Goal: Task Accomplishment & Management: Use online tool/utility

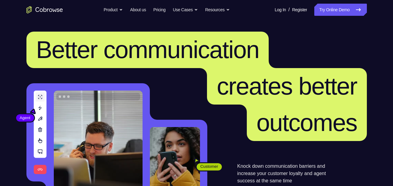
click at [328, 12] on link "Try Online Demo" at bounding box center [340, 10] width 52 height 12
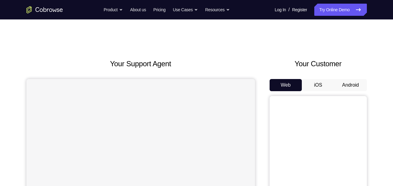
click at [352, 85] on button "Android" at bounding box center [350, 85] width 32 height 12
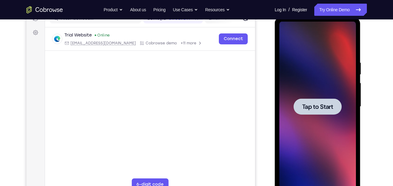
click at [325, 96] on div at bounding box center [317, 107] width 77 height 170
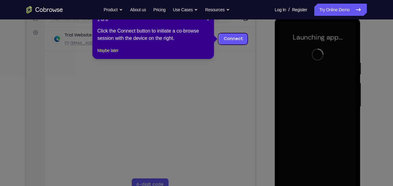
scroll to position [64, 0]
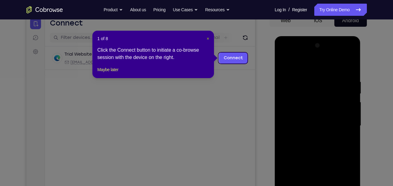
click at [207, 39] on span "×" at bounding box center [207, 38] width 2 height 5
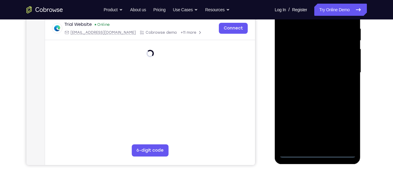
scroll to position [118, 0]
click at [322, 152] on div at bounding box center [317, 72] width 77 height 170
click at [342, 128] on div at bounding box center [317, 72] width 77 height 170
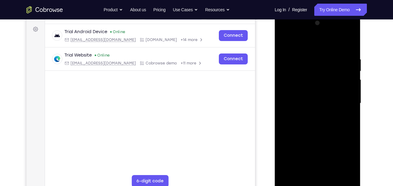
scroll to position [87, 0]
click at [284, 31] on div at bounding box center [317, 103] width 77 height 170
click at [348, 101] on div at bounding box center [317, 103] width 77 height 170
click at [345, 100] on div at bounding box center [317, 103] width 77 height 170
click at [312, 111] on div at bounding box center [317, 103] width 77 height 170
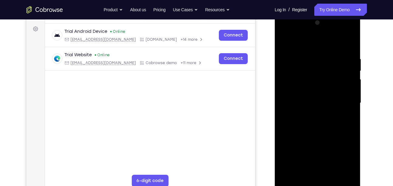
click at [312, 115] on div at bounding box center [317, 103] width 77 height 170
click at [311, 91] on div at bounding box center [317, 103] width 77 height 170
click at [315, 80] on div at bounding box center [317, 103] width 77 height 170
click at [315, 79] on div at bounding box center [317, 103] width 77 height 170
click at [302, 90] on div at bounding box center [317, 103] width 77 height 170
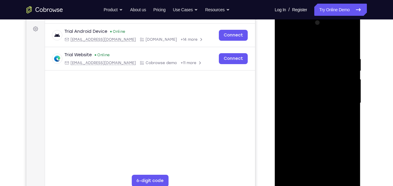
click at [314, 105] on div at bounding box center [317, 103] width 77 height 170
click at [330, 123] on div at bounding box center [317, 103] width 77 height 170
click at [300, 99] on div at bounding box center [317, 103] width 77 height 170
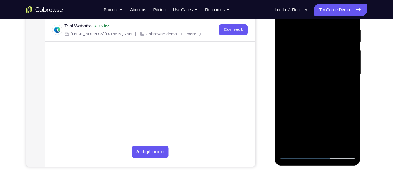
click at [324, 94] on div at bounding box center [317, 74] width 77 height 170
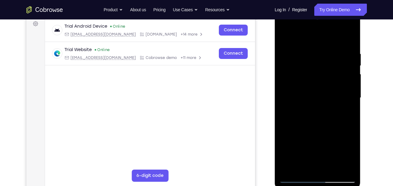
click at [347, 45] on div at bounding box center [317, 98] width 77 height 170
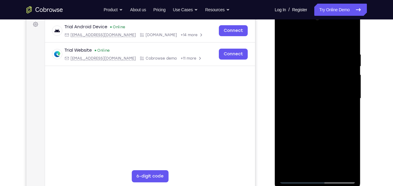
scroll to position [92, 0]
click at [350, 38] on div at bounding box center [317, 98] width 77 height 170
click at [324, 63] on div at bounding box center [317, 98] width 77 height 170
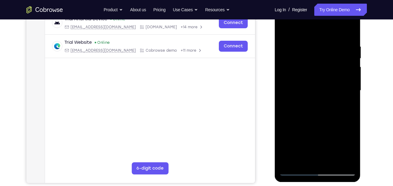
scroll to position [87, 0]
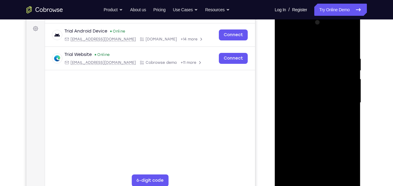
click at [288, 69] on div at bounding box center [317, 103] width 77 height 170
click at [283, 41] on div at bounding box center [317, 103] width 77 height 170
click at [308, 56] on div at bounding box center [317, 103] width 77 height 170
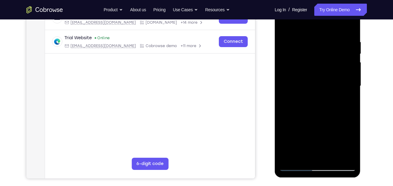
scroll to position [87, 0]
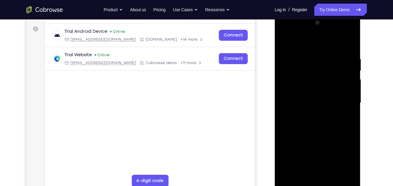
click at [287, 42] on div at bounding box center [317, 103] width 77 height 170
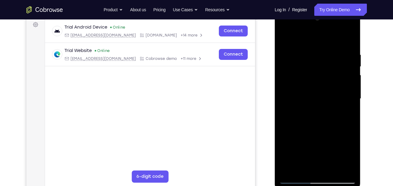
click at [300, 62] on div at bounding box center [317, 99] width 77 height 170
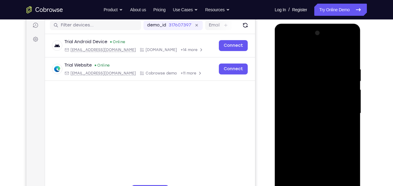
click at [283, 50] on div at bounding box center [317, 113] width 77 height 170
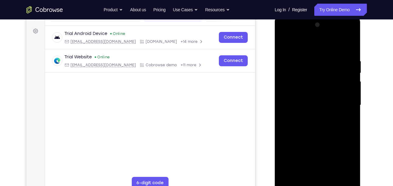
scroll to position [90, 0]
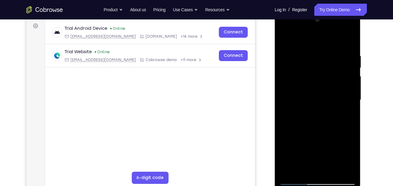
click at [286, 62] on div at bounding box center [317, 100] width 77 height 170
click at [282, 38] on div at bounding box center [317, 100] width 77 height 170
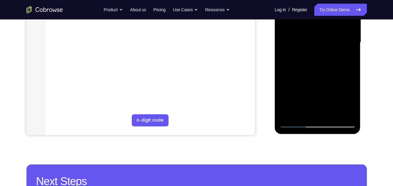
scroll to position [149, 0]
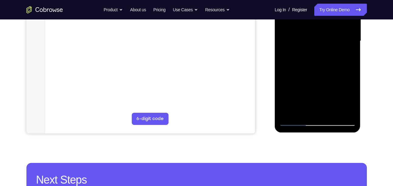
click at [329, 114] on div at bounding box center [317, 41] width 77 height 170
click at [324, 74] on div at bounding box center [317, 41] width 77 height 170
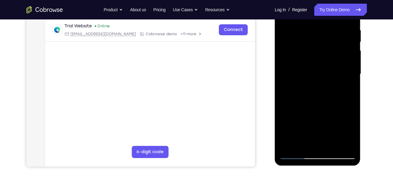
scroll to position [110, 0]
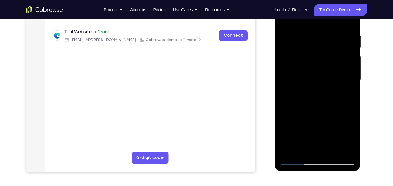
click at [346, 66] on div at bounding box center [317, 80] width 77 height 170
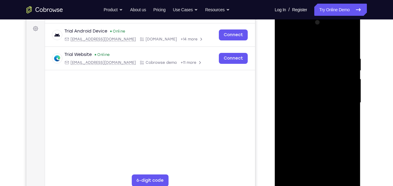
click at [331, 49] on div at bounding box center [317, 103] width 77 height 170
click at [285, 43] on div at bounding box center [317, 103] width 77 height 170
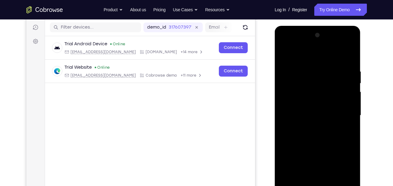
scroll to position [73, 0]
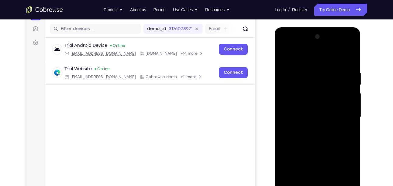
click at [286, 56] on div at bounding box center [317, 117] width 77 height 170
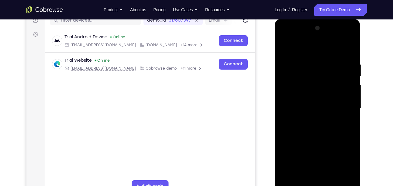
scroll to position [82, 0]
click at [350, 48] on div at bounding box center [317, 108] width 77 height 170
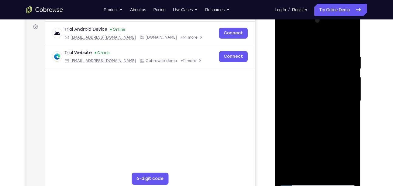
scroll to position [85, 0]
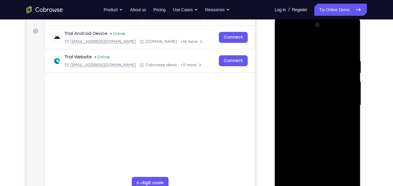
click at [302, 66] on div at bounding box center [317, 105] width 77 height 170
click at [285, 40] on div at bounding box center [317, 105] width 77 height 170
click at [316, 54] on div at bounding box center [317, 105] width 77 height 170
click at [291, 53] on div at bounding box center [317, 105] width 77 height 170
click at [283, 42] on div at bounding box center [317, 105] width 77 height 170
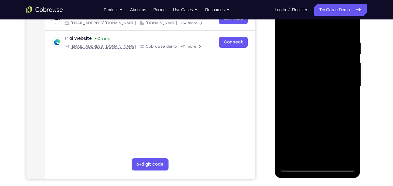
scroll to position [104, 0]
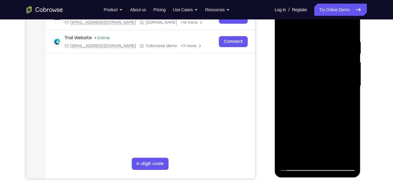
click at [321, 69] on div at bounding box center [317, 86] width 77 height 170
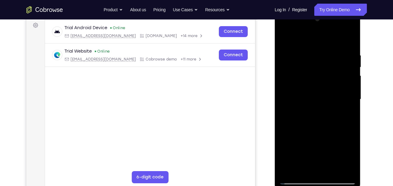
scroll to position [89, 0]
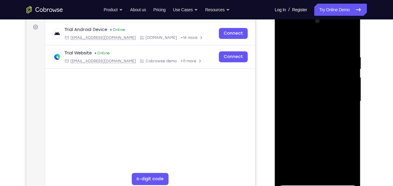
click at [286, 40] on div at bounding box center [317, 101] width 77 height 170
click at [351, 40] on div at bounding box center [317, 101] width 77 height 170
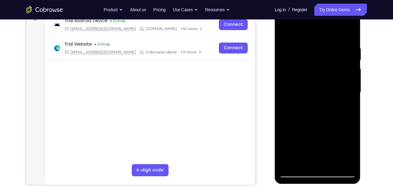
click at [306, 75] on div at bounding box center [317, 92] width 77 height 170
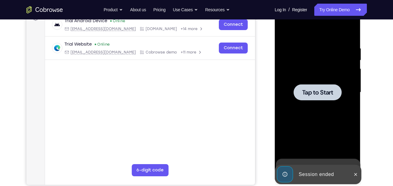
click at [314, 89] on span "Tap to Start" at bounding box center [317, 92] width 31 height 6
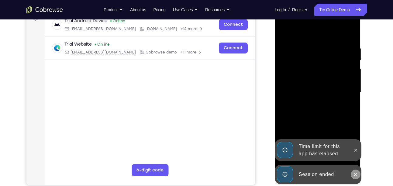
click at [356, 176] on icon at bounding box center [355, 174] width 5 height 5
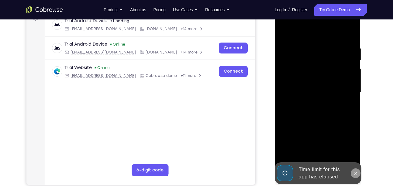
click at [356, 175] on icon at bounding box center [355, 173] width 5 height 5
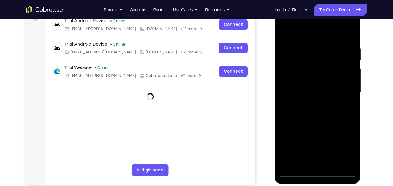
click at [323, 172] on div at bounding box center [317, 92] width 77 height 170
click at [314, 171] on div at bounding box center [317, 92] width 77 height 170
click at [345, 149] on div at bounding box center [317, 92] width 77 height 170
drag, startPoint x: 560, startPoint y: 21, endPoint x: 285, endPoint y: 22, distance: 274.5
click at [285, 22] on div at bounding box center [317, 92] width 77 height 170
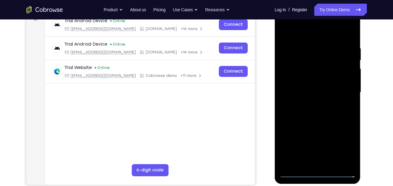
click at [340, 89] on div at bounding box center [317, 92] width 77 height 170
click at [309, 103] on div at bounding box center [317, 92] width 77 height 170
click at [304, 87] on div at bounding box center [317, 92] width 77 height 170
click at [297, 79] on div at bounding box center [317, 92] width 77 height 170
click at [303, 78] on div at bounding box center [317, 92] width 77 height 170
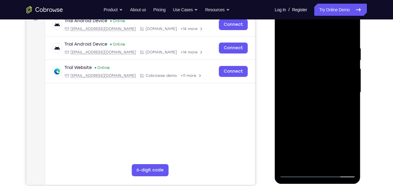
click at [305, 90] on div at bounding box center [317, 92] width 77 height 170
click at [312, 111] on div at bounding box center [317, 92] width 77 height 170
click at [326, 107] on div at bounding box center [317, 92] width 77 height 170
click at [348, 33] on div at bounding box center [317, 92] width 77 height 170
click at [350, 29] on div at bounding box center [317, 92] width 77 height 170
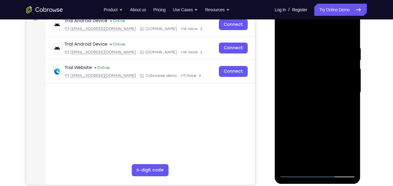
click at [318, 80] on div at bounding box center [317, 92] width 77 height 170
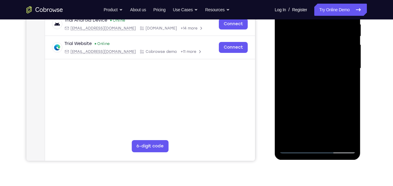
scroll to position [126, 0]
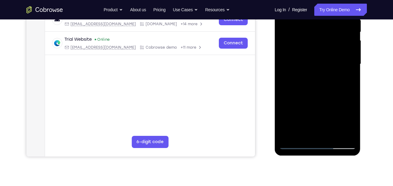
click at [305, 73] on div at bounding box center [317, 64] width 77 height 170
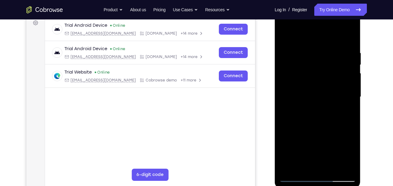
scroll to position [93, 0]
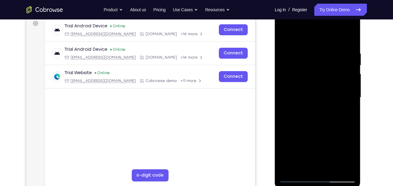
click at [283, 34] on div at bounding box center [317, 97] width 77 height 170
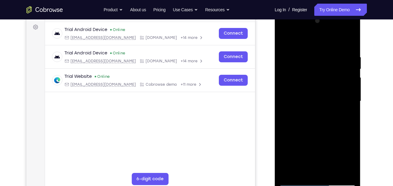
scroll to position [88, 0]
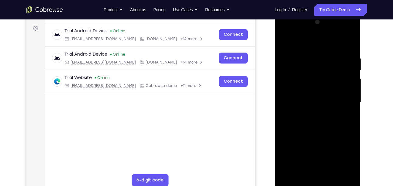
click at [307, 57] on div at bounding box center [317, 102] width 77 height 170
drag, startPoint x: 322, startPoint y: 54, endPoint x: 314, endPoint y: 148, distance: 94.1
click at [314, 148] on div at bounding box center [317, 102] width 77 height 170
drag, startPoint x: 324, startPoint y: 64, endPoint x: 329, endPoint y: 148, distance: 83.9
click at [329, 148] on div at bounding box center [317, 102] width 77 height 170
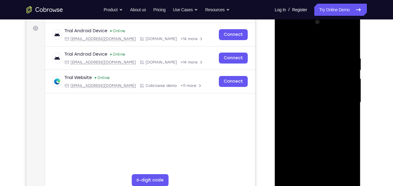
drag, startPoint x: 327, startPoint y: 63, endPoint x: 324, endPoint y: 98, distance: 36.0
click at [324, 98] on div at bounding box center [317, 102] width 77 height 170
click at [284, 40] on div at bounding box center [317, 102] width 77 height 170
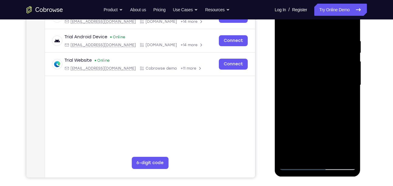
scroll to position [131, 0]
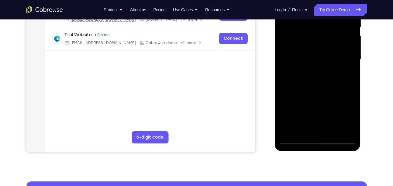
click at [309, 48] on div at bounding box center [317, 59] width 77 height 170
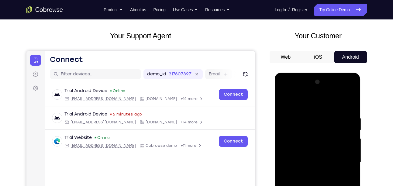
scroll to position [25, 0]
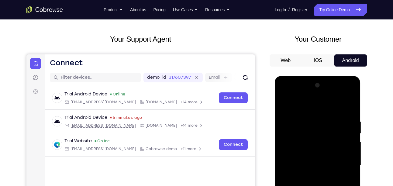
click at [285, 104] on div at bounding box center [317, 165] width 77 height 170
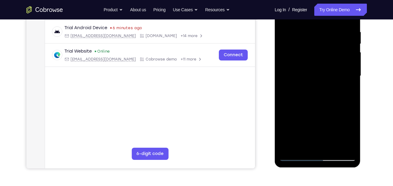
scroll to position [121, 0]
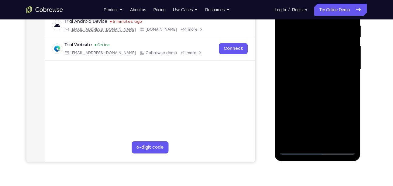
drag, startPoint x: 310, startPoint y: 81, endPoint x: 316, endPoint y: 79, distance: 7.1
click at [316, 79] on div at bounding box center [317, 70] width 77 height 170
click at [313, 80] on div at bounding box center [317, 70] width 77 height 170
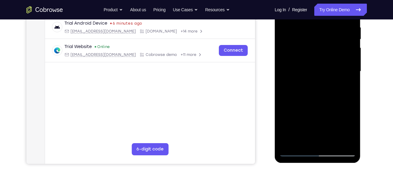
scroll to position [117, 0]
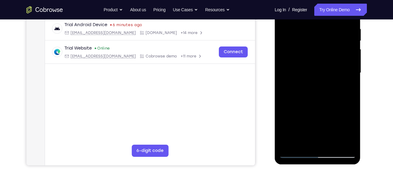
click at [304, 85] on div at bounding box center [317, 73] width 77 height 170
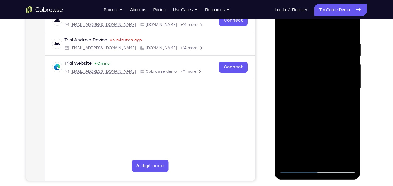
click at [285, 26] on div at bounding box center [317, 88] width 77 height 170
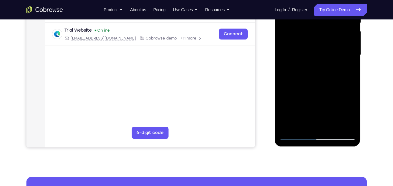
scroll to position [156, 0]
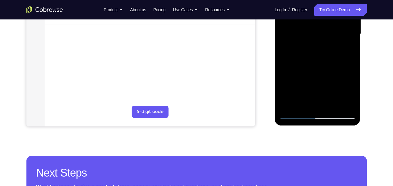
click at [315, 78] on div at bounding box center [317, 34] width 77 height 170
click at [304, 77] on div at bounding box center [317, 34] width 77 height 170
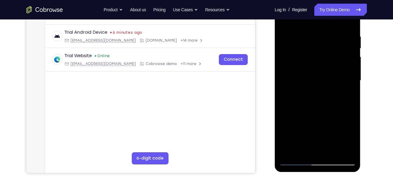
scroll to position [109, 0]
click at [284, 22] on div at bounding box center [317, 81] width 77 height 170
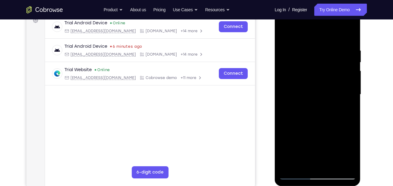
scroll to position [81, 0]
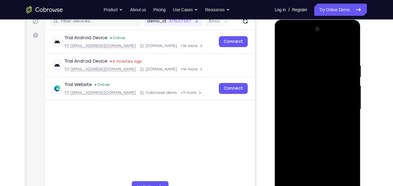
click at [287, 46] on div at bounding box center [317, 109] width 77 height 170
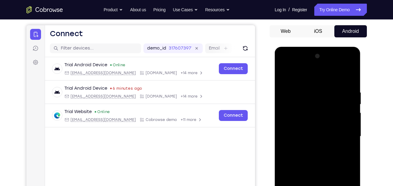
scroll to position [98, 0]
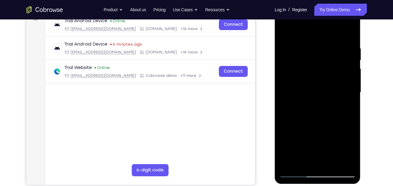
click at [263, 64] on div "Your Support Agent Your Customer Web iOS Android" at bounding box center [196, 73] width 340 height 224
click at [297, 64] on div at bounding box center [317, 92] width 77 height 170
click at [317, 54] on div at bounding box center [317, 92] width 77 height 170
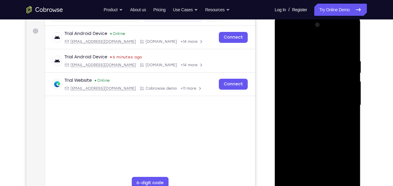
drag, startPoint x: 324, startPoint y: 52, endPoint x: 321, endPoint y: 80, distance: 27.8
click at [321, 80] on div at bounding box center [317, 105] width 77 height 170
click at [310, 59] on div at bounding box center [317, 105] width 77 height 170
click at [349, 45] on div at bounding box center [317, 105] width 77 height 170
drag, startPoint x: 353, startPoint y: 56, endPoint x: 301, endPoint y: 61, distance: 52.4
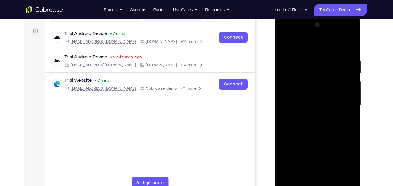
click at [301, 61] on div at bounding box center [317, 105] width 77 height 170
drag, startPoint x: 301, startPoint y: 61, endPoint x: 379, endPoint y: 49, distance: 78.9
click at [361, 49] on html "Online web based iOS Simulators and Android Emulators. Run iPhone, iPad, Mobile…" at bounding box center [318, 106] width 87 height 182
drag, startPoint x: 326, startPoint y: 60, endPoint x: 299, endPoint y: 62, distance: 27.1
click at [299, 62] on div at bounding box center [317, 105] width 77 height 170
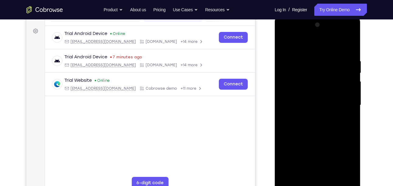
drag, startPoint x: 326, startPoint y: 61, endPoint x: 306, endPoint y: 66, distance: 20.1
click at [306, 66] on div at bounding box center [317, 105] width 77 height 170
drag, startPoint x: 328, startPoint y: 60, endPoint x: 295, endPoint y: 61, distance: 33.1
click at [295, 61] on div at bounding box center [317, 105] width 77 height 170
drag, startPoint x: 316, startPoint y: 61, endPoint x: 383, endPoint y: 60, distance: 67.7
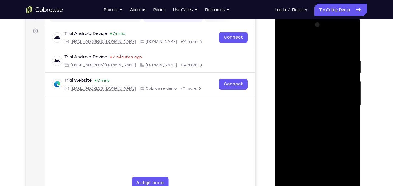
click at [361, 60] on html "Online web based iOS Simulators and Android Emulators. Run iPhone, iPad, Mobile…" at bounding box center [318, 106] width 87 height 182
click at [307, 57] on div at bounding box center [317, 105] width 77 height 170
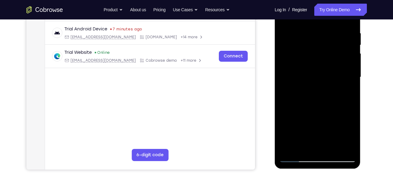
scroll to position [97, 0]
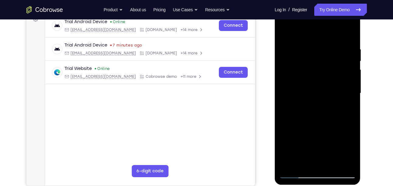
click at [346, 37] on div at bounding box center [317, 93] width 77 height 170
click at [322, 46] on div at bounding box center [317, 93] width 77 height 170
click at [346, 35] on div at bounding box center [317, 93] width 77 height 170
drag, startPoint x: 347, startPoint y: 44, endPoint x: 340, endPoint y: 46, distance: 8.1
click at [340, 46] on div at bounding box center [317, 93] width 77 height 170
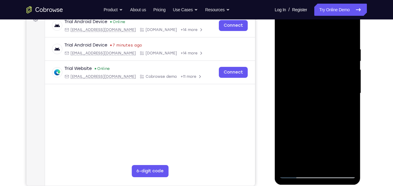
click at [340, 46] on div at bounding box center [317, 93] width 77 height 170
click at [347, 37] on div at bounding box center [317, 93] width 77 height 170
drag, startPoint x: 335, startPoint y: 41, endPoint x: 315, endPoint y: 41, distance: 20.0
click at [315, 41] on div at bounding box center [317, 93] width 77 height 170
drag, startPoint x: 337, startPoint y: 42, endPoint x: 316, endPoint y: 43, distance: 20.7
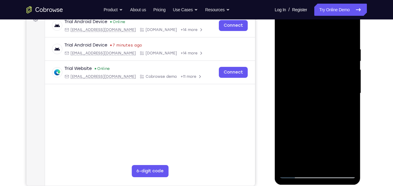
click at [316, 43] on div at bounding box center [317, 93] width 77 height 170
drag, startPoint x: 338, startPoint y: 43, endPoint x: 320, endPoint y: 44, distance: 18.5
click at [320, 44] on div at bounding box center [317, 93] width 77 height 170
drag, startPoint x: 338, startPoint y: 44, endPoint x: 314, endPoint y: 46, distance: 23.7
click at [314, 46] on div at bounding box center [317, 93] width 77 height 170
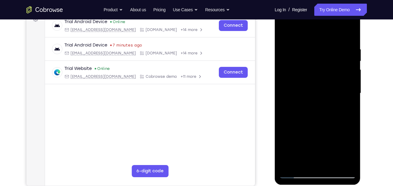
drag, startPoint x: 334, startPoint y: 46, endPoint x: 307, endPoint y: 45, distance: 27.6
click at [307, 45] on div at bounding box center [317, 93] width 77 height 170
drag, startPoint x: 335, startPoint y: 46, endPoint x: 305, endPoint y: 48, distance: 29.2
click at [305, 48] on div at bounding box center [317, 93] width 77 height 170
drag, startPoint x: 335, startPoint y: 46, endPoint x: 295, endPoint y: 50, distance: 40.6
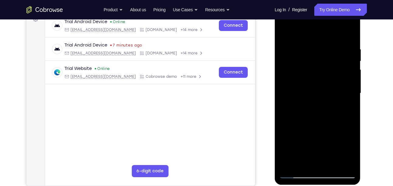
click at [295, 50] on div at bounding box center [317, 93] width 77 height 170
drag, startPoint x: 327, startPoint y: 49, endPoint x: 302, endPoint y: 52, distance: 25.9
click at [302, 52] on div at bounding box center [317, 93] width 77 height 170
drag, startPoint x: 334, startPoint y: 48, endPoint x: 297, endPoint y: 55, distance: 38.3
click at [297, 55] on div at bounding box center [317, 93] width 77 height 170
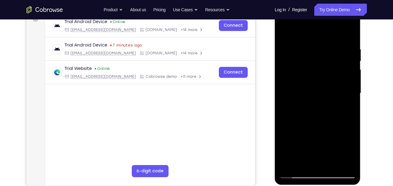
drag, startPoint x: 340, startPoint y: 49, endPoint x: 302, endPoint y: 56, distance: 38.4
click at [302, 56] on div at bounding box center [317, 93] width 77 height 170
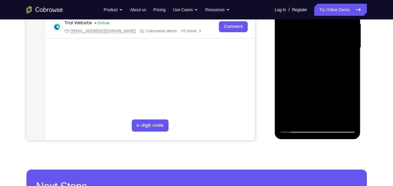
scroll to position [125, 0]
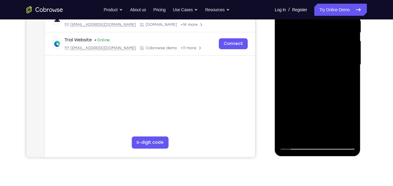
drag, startPoint x: 334, startPoint y: 110, endPoint x: 336, endPoint y: 59, distance: 51.0
click at [336, 59] on div at bounding box center [317, 65] width 77 height 170
drag, startPoint x: 329, startPoint y: 72, endPoint x: 334, endPoint y: 42, distance: 30.7
click at [334, 42] on div at bounding box center [317, 65] width 77 height 170
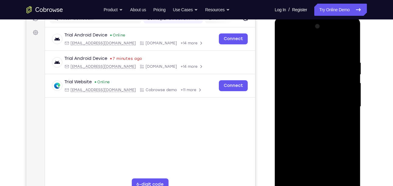
scroll to position [75, 0]
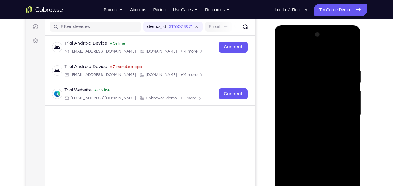
drag, startPoint x: 333, startPoint y: 90, endPoint x: 333, endPoint y: 69, distance: 21.6
click at [333, 69] on div at bounding box center [317, 115] width 77 height 170
click at [324, 80] on div at bounding box center [317, 115] width 77 height 170
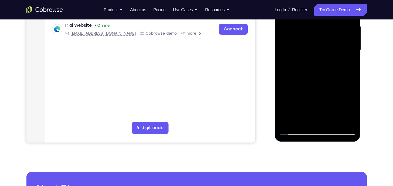
scroll to position [126, 0]
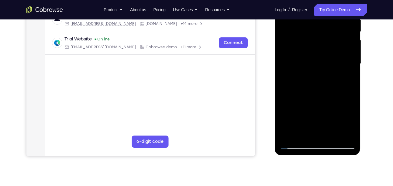
click at [324, 80] on div at bounding box center [317, 64] width 77 height 170
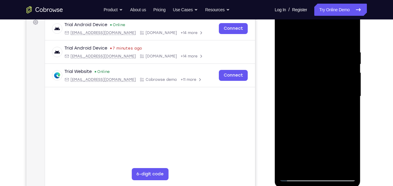
scroll to position [93, 0]
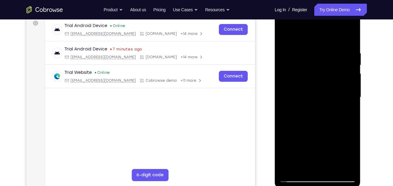
click at [284, 35] on div at bounding box center [317, 97] width 77 height 170
drag, startPoint x: 319, startPoint y: 84, endPoint x: 321, endPoint y: 61, distance: 22.3
click at [321, 61] on div at bounding box center [317, 97] width 77 height 170
drag, startPoint x: 321, startPoint y: 61, endPoint x: 343, endPoint y: -15, distance: 79.6
click at [343, 8] on html "Online web based iOS Simulators and Android Emulators. Run iPhone, iPad, Mobile…" at bounding box center [318, 99] width 87 height 182
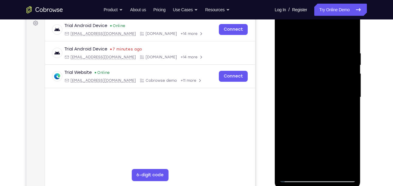
drag, startPoint x: 343, startPoint y: 90, endPoint x: 341, endPoint y: 8, distance: 81.7
click at [341, 8] on div at bounding box center [318, 98] width 86 height 181
drag, startPoint x: 319, startPoint y: 104, endPoint x: 330, endPoint y: -15, distance: 119.8
click at [330, 8] on html "Online web based iOS Simulators and Android Emulators. Run iPhone, iPad, Mobile…" at bounding box center [318, 99] width 87 height 182
drag, startPoint x: 300, startPoint y: 67, endPoint x: 303, endPoint y: 140, distance: 72.6
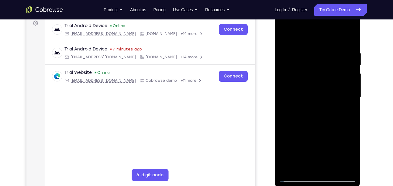
click at [303, 140] on div at bounding box center [317, 97] width 77 height 170
drag, startPoint x: 323, startPoint y: 102, endPoint x: 326, endPoint y: 144, distance: 42.0
click at [326, 144] on div at bounding box center [317, 97] width 77 height 170
drag, startPoint x: 325, startPoint y: 94, endPoint x: 326, endPoint y: 145, distance: 50.1
click at [326, 145] on div at bounding box center [317, 97] width 77 height 170
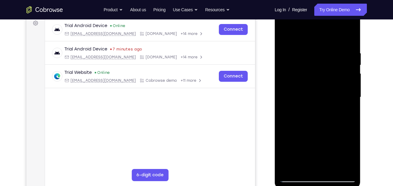
drag, startPoint x: 334, startPoint y: 57, endPoint x: 327, endPoint y: 121, distance: 64.8
click at [327, 121] on div at bounding box center [317, 97] width 77 height 170
drag, startPoint x: 327, startPoint y: 77, endPoint x: 322, endPoint y: 118, distance: 40.7
click at [322, 118] on div at bounding box center [317, 97] width 77 height 170
drag, startPoint x: 324, startPoint y: 65, endPoint x: 322, endPoint y: 148, distance: 82.9
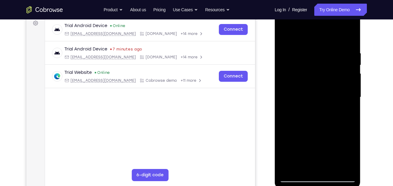
click at [322, 148] on div at bounding box center [317, 97] width 77 height 170
drag, startPoint x: 318, startPoint y: 78, endPoint x: 321, endPoint y: 154, distance: 76.3
click at [321, 154] on div at bounding box center [317, 97] width 77 height 170
drag, startPoint x: 324, startPoint y: 71, endPoint x: 322, endPoint y: 139, distance: 68.4
click at [322, 139] on div at bounding box center [317, 97] width 77 height 170
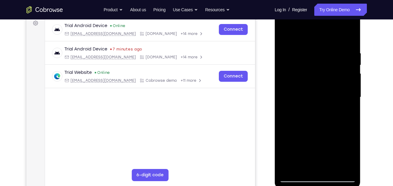
drag, startPoint x: 327, startPoint y: 67, endPoint x: 327, endPoint y: 122, distance: 55.3
click at [327, 122] on div at bounding box center [317, 97] width 77 height 170
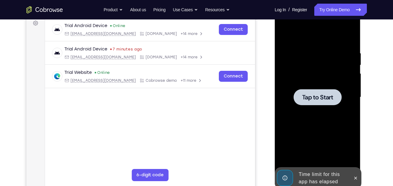
click at [325, 95] on span "Tap to Start" at bounding box center [317, 97] width 31 height 6
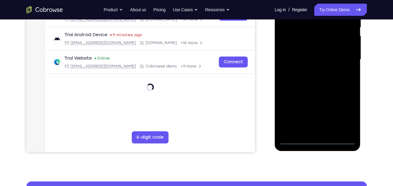
scroll to position [138, 0]
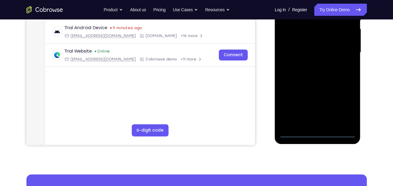
click at [317, 133] on div at bounding box center [317, 53] width 77 height 170
click at [343, 109] on div at bounding box center [317, 53] width 77 height 170
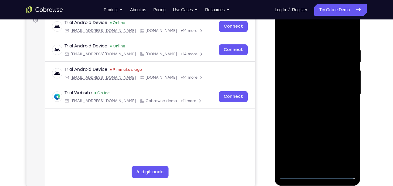
scroll to position [96, 0]
click at [295, 22] on div at bounding box center [317, 94] width 77 height 170
click at [344, 86] on div at bounding box center [317, 94] width 77 height 170
click at [309, 105] on div at bounding box center [317, 94] width 77 height 170
click at [322, 90] on div at bounding box center [317, 94] width 77 height 170
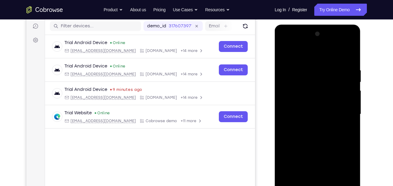
scroll to position [73, 0]
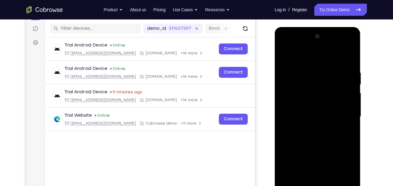
click at [302, 91] on div at bounding box center [317, 117] width 77 height 170
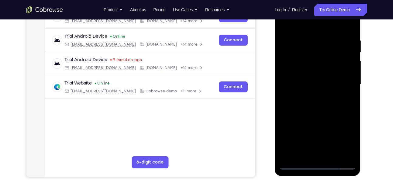
scroll to position [105, 0]
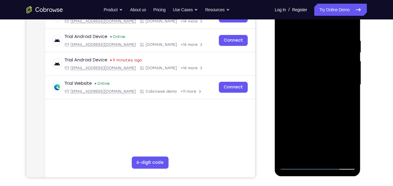
click at [279, 102] on div at bounding box center [317, 85] width 77 height 170
click at [281, 102] on div at bounding box center [317, 85] width 77 height 170
click at [304, 75] on div at bounding box center [317, 85] width 77 height 170
click at [305, 81] on div at bounding box center [317, 85] width 77 height 170
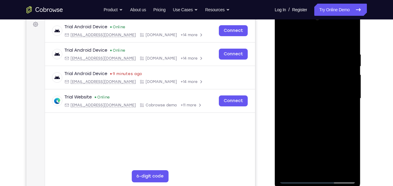
scroll to position [92, 0]
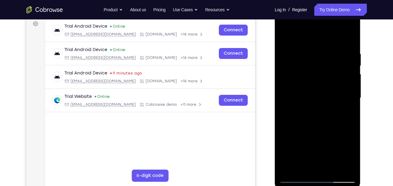
click at [350, 44] on div at bounding box center [317, 98] width 77 height 170
click at [350, 46] on div at bounding box center [317, 98] width 77 height 170
click at [349, 36] on div at bounding box center [317, 98] width 77 height 170
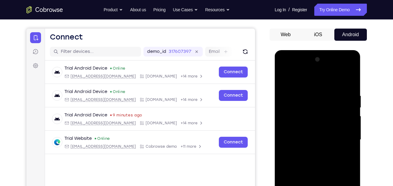
scroll to position [50, 0]
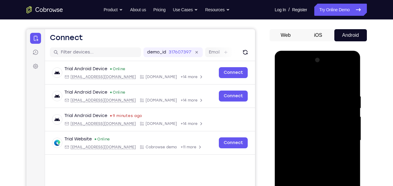
click at [284, 78] on div at bounding box center [317, 140] width 77 height 170
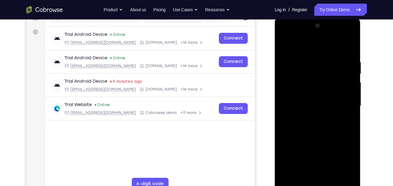
scroll to position [83, 0]
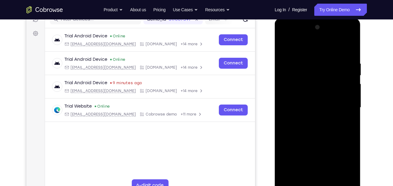
click at [349, 43] on div at bounding box center [317, 107] width 77 height 170
click at [303, 60] on div at bounding box center [317, 107] width 77 height 170
click at [310, 66] on div at bounding box center [317, 107] width 77 height 170
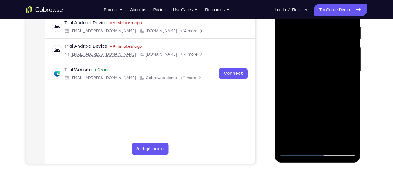
scroll to position [152, 0]
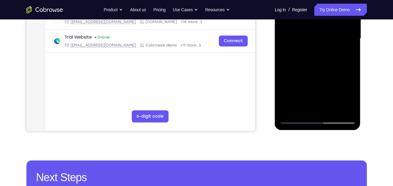
click at [302, 111] on div at bounding box center [317, 39] width 77 height 170
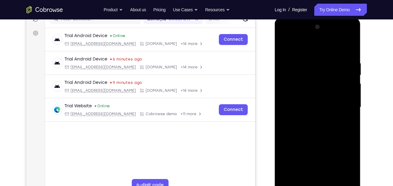
scroll to position [83, 0]
click at [286, 44] on div at bounding box center [317, 107] width 77 height 170
drag, startPoint x: 286, startPoint y: 44, endPoint x: 275, endPoint y: 64, distance: 23.2
click at [275, 64] on div at bounding box center [318, 107] width 86 height 181
click at [352, 46] on div at bounding box center [317, 107] width 77 height 170
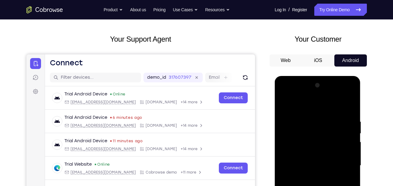
scroll to position [15, 0]
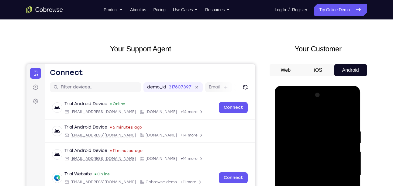
click at [288, 111] on div at bounding box center [317, 175] width 77 height 170
click at [349, 113] on div at bounding box center [317, 175] width 77 height 170
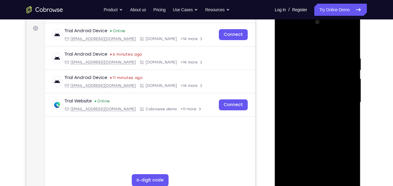
scroll to position [87, 0]
click at [286, 39] on div at bounding box center [317, 103] width 77 height 170
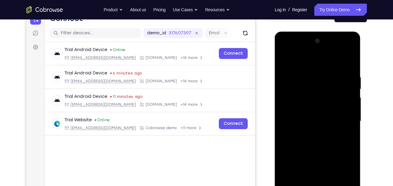
scroll to position [81, 0]
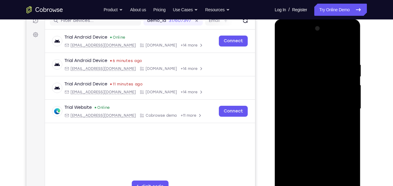
drag, startPoint x: 325, startPoint y: 92, endPoint x: 330, endPoint y: 154, distance: 62.5
click at [330, 154] on div at bounding box center [317, 109] width 77 height 170
click at [351, 46] on div at bounding box center [317, 109] width 77 height 170
drag, startPoint x: 317, startPoint y: 60, endPoint x: 308, endPoint y: 154, distance: 94.2
click at [308, 154] on div at bounding box center [317, 109] width 77 height 170
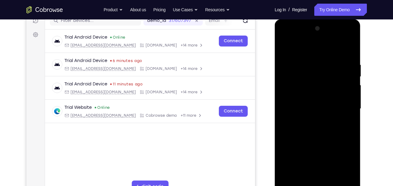
drag, startPoint x: 321, startPoint y: 57, endPoint x: 314, endPoint y: 154, distance: 97.1
click at [314, 154] on div at bounding box center [317, 109] width 77 height 170
drag, startPoint x: 319, startPoint y: 74, endPoint x: 351, endPoint y: 150, distance: 82.6
drag, startPoint x: 77, startPoint y: 131, endPoint x: 272, endPoint y: 82, distance: 201.3
click at [272, 82] on div at bounding box center [317, 108] width 97 height 187
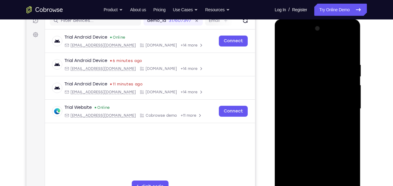
click at [284, 45] on div at bounding box center [317, 109] width 77 height 170
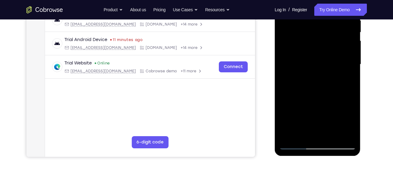
scroll to position [126, 0]
click at [353, 91] on div at bounding box center [317, 64] width 77 height 170
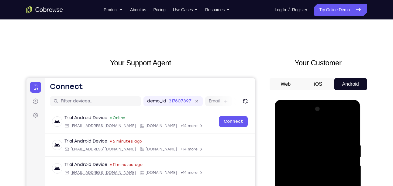
scroll to position [1, 0]
click at [348, 126] on div at bounding box center [317, 189] width 77 height 170
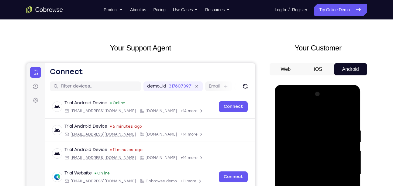
scroll to position [17, 0]
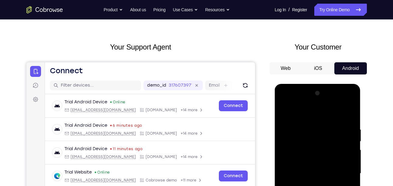
click at [350, 110] on div at bounding box center [317, 173] width 77 height 170
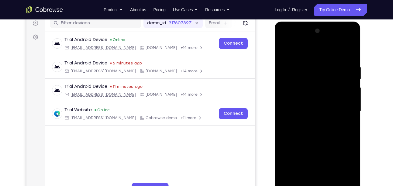
scroll to position [95, 0]
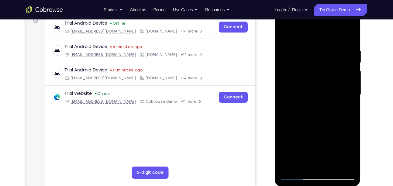
drag, startPoint x: 327, startPoint y: 72, endPoint x: 339, endPoint y: 119, distance: 48.8
click at [339, 119] on div at bounding box center [317, 95] width 77 height 170
drag, startPoint x: 318, startPoint y: 86, endPoint x: 328, endPoint y: 154, distance: 69.1
click at [328, 154] on div at bounding box center [317, 95] width 77 height 170
click at [308, 60] on div at bounding box center [317, 95] width 77 height 170
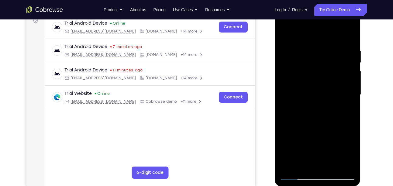
click at [288, 43] on div at bounding box center [317, 95] width 77 height 170
click at [284, 35] on div at bounding box center [317, 95] width 77 height 170
click at [308, 104] on div at bounding box center [317, 95] width 77 height 170
click at [316, 104] on div at bounding box center [317, 95] width 77 height 170
click at [295, 105] on div at bounding box center [317, 95] width 77 height 170
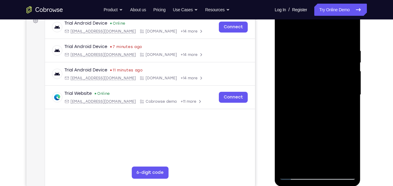
click at [283, 31] on div at bounding box center [317, 95] width 77 height 170
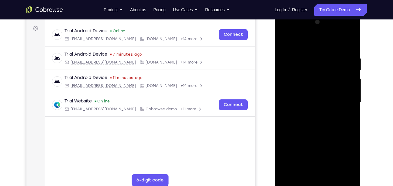
scroll to position [85, 0]
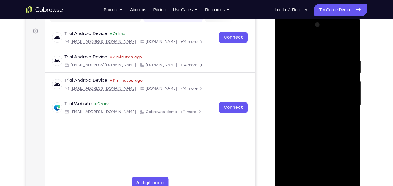
click at [309, 57] on div at bounding box center [317, 105] width 77 height 170
click at [284, 44] on div at bounding box center [317, 105] width 77 height 170
drag, startPoint x: 10, startPoint y: 29, endPoint x: 271, endPoint y: 52, distance: 262.8
click at [271, 52] on div at bounding box center [317, 104] width 97 height 187
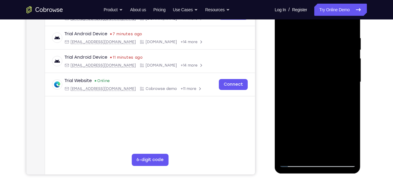
scroll to position [111, 0]
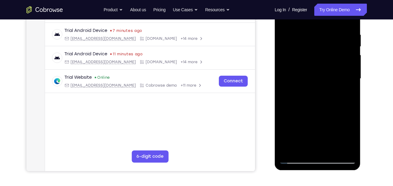
drag, startPoint x: 329, startPoint y: 78, endPoint x: 337, endPoint y: 40, distance: 39.6
click at [337, 40] on div at bounding box center [317, 79] width 77 height 170
drag, startPoint x: 333, startPoint y: 80, endPoint x: 342, endPoint y: 44, distance: 37.3
click at [342, 44] on div at bounding box center [317, 79] width 77 height 170
drag, startPoint x: 336, startPoint y: 88, endPoint x: 352, endPoint y: 47, distance: 44.0
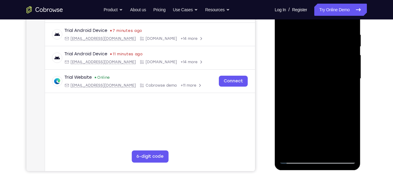
click at [352, 47] on div at bounding box center [317, 79] width 77 height 170
click at [335, 89] on div at bounding box center [317, 79] width 77 height 170
drag, startPoint x: 337, startPoint y: 101, endPoint x: 344, endPoint y: 59, distance: 42.1
click at [344, 59] on div at bounding box center [317, 79] width 77 height 170
drag, startPoint x: 344, startPoint y: 59, endPoint x: 343, endPoint y: 8, distance: 51.3
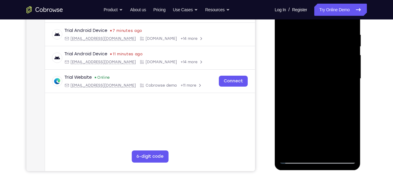
click at [343, 8] on div at bounding box center [317, 79] width 77 height 170
drag, startPoint x: 339, startPoint y: 67, endPoint x: 332, endPoint y: 27, distance: 40.4
click at [332, 27] on div at bounding box center [317, 79] width 77 height 170
drag, startPoint x: 314, startPoint y: 97, endPoint x: 321, endPoint y: 34, distance: 63.5
click at [321, 34] on div at bounding box center [317, 79] width 77 height 170
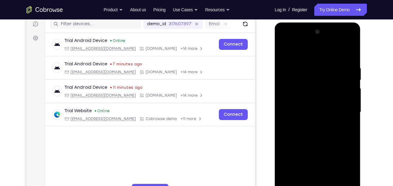
scroll to position [78, 0]
drag, startPoint x: 322, startPoint y: 64, endPoint x: 316, endPoint y: 6, distance: 58.4
click at [316, 23] on html "Online web based iOS Simulators and Android Emulators. Run iPhone, iPad, Mobile…" at bounding box center [318, 114] width 87 height 182
drag, startPoint x: 326, startPoint y: 67, endPoint x: 347, endPoint y: -25, distance: 94.7
click at [347, 23] on html "Online web based iOS Simulators and Android Emulators. Run iPhone, iPad, Mobile…" at bounding box center [318, 114] width 87 height 182
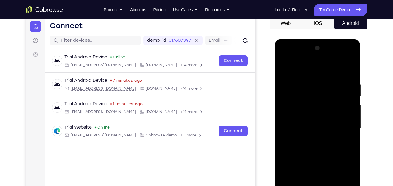
scroll to position [61, 0]
drag, startPoint x: 338, startPoint y: 79, endPoint x: 343, endPoint y: 104, distance: 25.3
click at [343, 104] on div at bounding box center [317, 129] width 77 height 170
drag, startPoint x: 339, startPoint y: 94, endPoint x: 342, endPoint y: 143, distance: 49.0
click at [342, 143] on div at bounding box center [317, 129] width 77 height 170
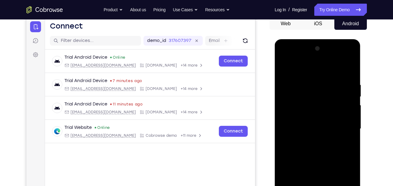
drag, startPoint x: 335, startPoint y: 104, endPoint x: 348, endPoint y: 124, distance: 23.8
click at [348, 124] on div at bounding box center [317, 129] width 77 height 170
drag, startPoint x: 334, startPoint y: 104, endPoint x: 343, endPoint y: 137, distance: 34.4
click at [343, 137] on div at bounding box center [317, 129] width 77 height 170
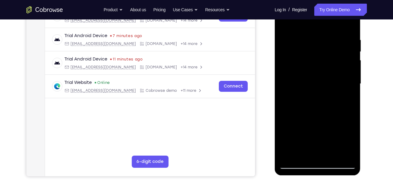
scroll to position [107, 0]
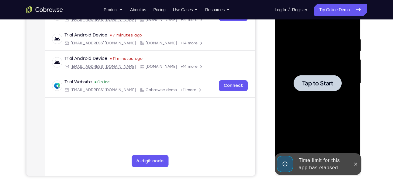
click at [329, 89] on div at bounding box center [317, 83] width 48 height 16
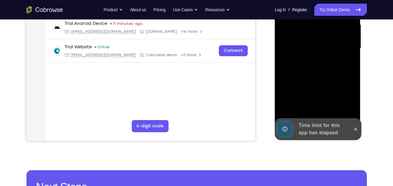
scroll to position [143, 0]
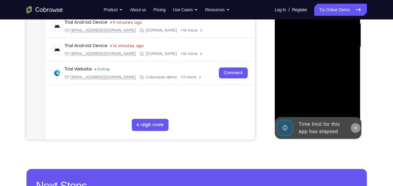
click at [353, 125] on icon at bounding box center [355, 127] width 5 height 5
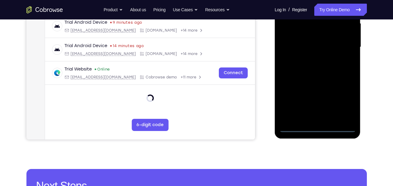
click at [319, 125] on div at bounding box center [317, 47] width 77 height 170
click at [320, 126] on div at bounding box center [317, 47] width 77 height 170
click at [343, 102] on div at bounding box center [317, 47] width 77 height 170
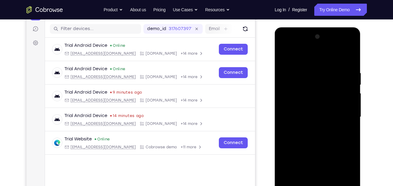
scroll to position [73, 0]
click at [293, 48] on div at bounding box center [317, 117] width 77 height 170
click at [293, 99] on div at bounding box center [317, 117] width 77 height 170
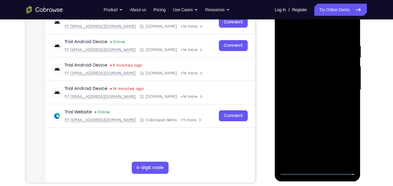
scroll to position [101, 0]
click at [316, 94] on div at bounding box center [317, 90] width 77 height 170
click at [312, 85] on div at bounding box center [317, 90] width 77 height 170
click at [312, 93] on div at bounding box center [317, 90] width 77 height 170
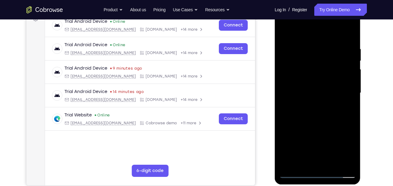
scroll to position [97, 0]
click at [338, 38] on div at bounding box center [317, 93] width 77 height 170
click at [306, 104] on div at bounding box center [317, 93] width 77 height 170
click at [308, 117] on div at bounding box center [317, 93] width 77 height 170
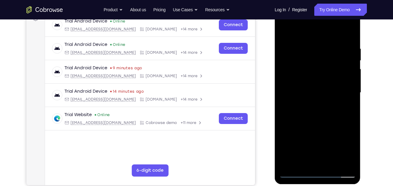
click at [310, 120] on div at bounding box center [317, 93] width 77 height 170
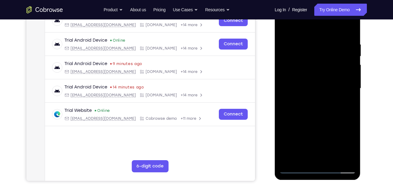
scroll to position [102, 0]
click at [338, 71] on div at bounding box center [317, 88] width 77 height 170
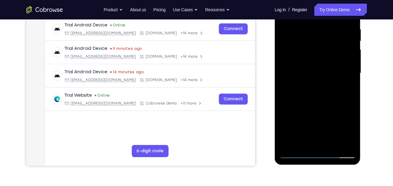
scroll to position [92, 0]
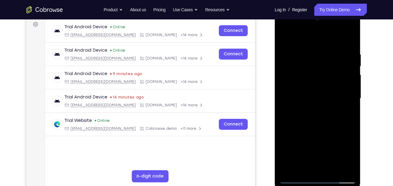
click at [284, 40] on div at bounding box center [317, 98] width 77 height 170
click at [309, 126] on div at bounding box center [317, 98] width 77 height 170
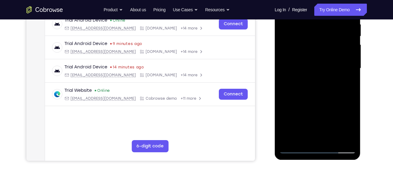
scroll to position [129, 0]
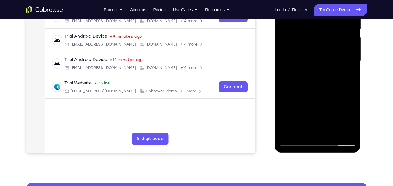
click at [341, 43] on div at bounding box center [317, 61] width 77 height 170
drag, startPoint x: 336, startPoint y: 74, endPoint x: 343, endPoint y: 48, distance: 26.5
click at [343, 48] on div at bounding box center [317, 61] width 77 height 170
drag, startPoint x: 337, startPoint y: 108, endPoint x: 337, endPoint y: 93, distance: 15.5
click at [337, 93] on div at bounding box center [317, 61] width 77 height 170
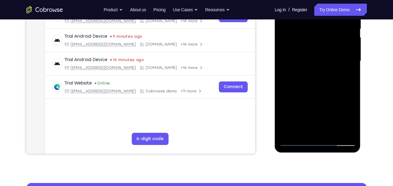
click at [334, 129] on div at bounding box center [317, 61] width 77 height 170
click at [309, 54] on div at bounding box center [317, 61] width 77 height 170
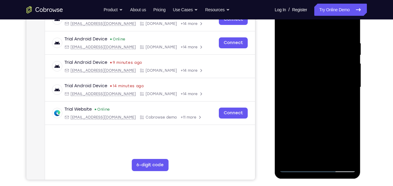
scroll to position [102, 0]
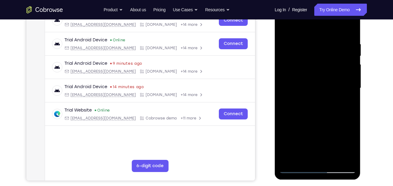
click at [310, 100] on div at bounding box center [317, 88] width 77 height 170
click at [312, 102] on div at bounding box center [317, 88] width 77 height 170
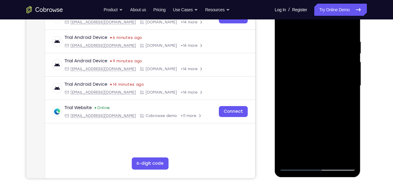
scroll to position [142, 0]
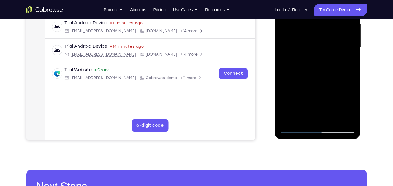
click at [330, 120] on div at bounding box center [317, 48] width 77 height 170
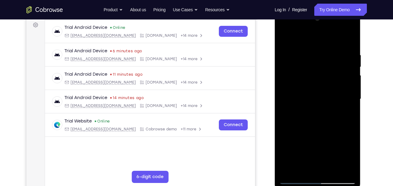
scroll to position [91, 0]
click at [336, 46] on div at bounding box center [317, 99] width 77 height 170
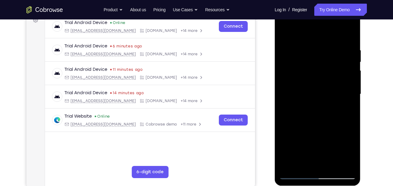
scroll to position [96, 0]
click at [322, 31] on div at bounding box center [317, 94] width 77 height 170
click at [319, 96] on div at bounding box center [317, 94] width 77 height 170
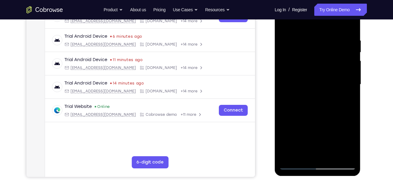
scroll to position [106, 0]
click at [317, 87] on div at bounding box center [317, 84] width 77 height 170
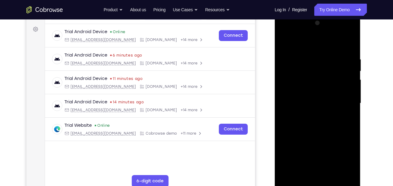
scroll to position [86, 0]
click at [350, 41] on div at bounding box center [317, 104] width 77 height 170
click at [298, 42] on div at bounding box center [317, 104] width 77 height 170
drag, startPoint x: 351, startPoint y: 119, endPoint x: 350, endPoint y: 87, distance: 32.2
drag, startPoint x: 76, startPoint y: 72, endPoint x: 367, endPoint y: 104, distance: 293.5
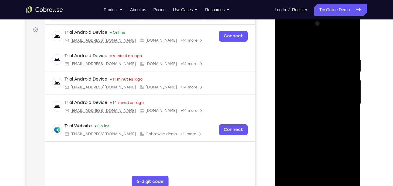
click at [367, 104] on div "Your Support Agent Your Customer Web iOS Android Next Steps We’d be happy to gi…" at bounding box center [196, 133] width 389 height 401
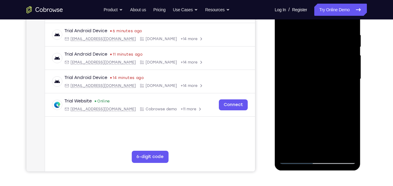
scroll to position [112, 0]
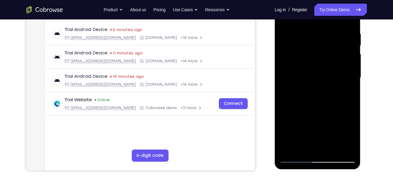
click at [349, 81] on div at bounding box center [317, 78] width 77 height 170
drag, startPoint x: 346, startPoint y: 105, endPoint x: 347, endPoint y: 61, distance: 43.7
click at [347, 61] on div at bounding box center [317, 78] width 77 height 170
drag, startPoint x: 343, startPoint y: 115, endPoint x: 345, endPoint y: 89, distance: 26.2
click at [345, 89] on div at bounding box center [317, 78] width 77 height 170
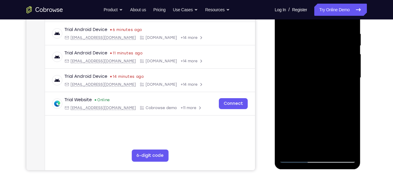
scroll to position [102, 0]
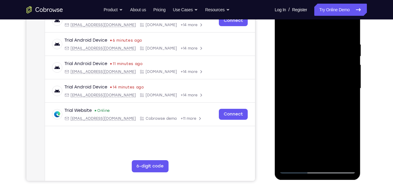
drag, startPoint x: 325, startPoint y: 126, endPoint x: 329, endPoint y: 25, distance: 101.5
click at [329, 25] on div at bounding box center [317, 88] width 77 height 170
drag, startPoint x: 340, startPoint y: 95, endPoint x: 339, endPoint y: 55, distance: 40.1
click at [339, 55] on div at bounding box center [317, 88] width 77 height 170
drag, startPoint x: 342, startPoint y: 116, endPoint x: 335, endPoint y: 46, distance: 70.4
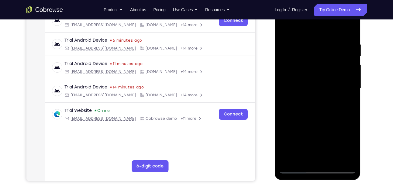
click at [335, 46] on div at bounding box center [317, 88] width 77 height 170
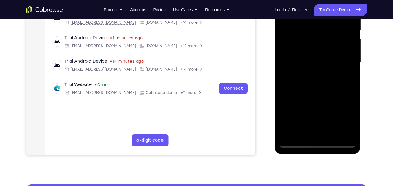
scroll to position [137, 0]
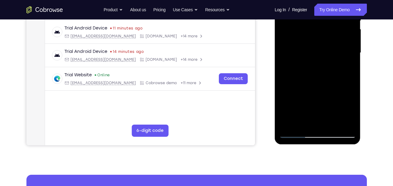
drag, startPoint x: 334, startPoint y: 85, endPoint x: 343, endPoint y: 137, distance: 52.6
click at [343, 137] on div at bounding box center [317, 53] width 77 height 170
drag, startPoint x: 323, startPoint y: 76, endPoint x: 337, endPoint y: 147, distance: 72.3
click at [337, 145] on html "Online web based iOS Simulators and Android Emulators. Run iPhone, iPad, Mobile…" at bounding box center [318, 54] width 87 height 182
drag, startPoint x: 345, startPoint y: 72, endPoint x: 351, endPoint y: 100, distance: 28.6
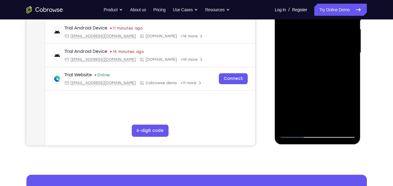
click at [351, 100] on div at bounding box center [317, 53] width 77 height 170
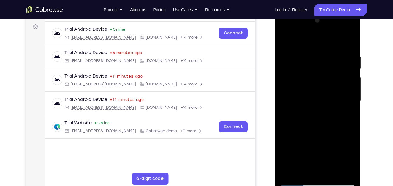
scroll to position [89, 0]
click at [352, 47] on div at bounding box center [317, 101] width 77 height 170
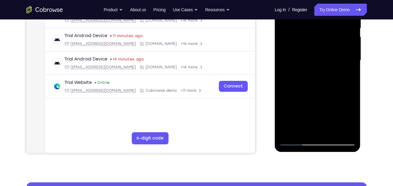
scroll to position [130, 0]
drag, startPoint x: 329, startPoint y: 55, endPoint x: 329, endPoint y: 72, distance: 17.0
click at [329, 72] on div at bounding box center [317, 60] width 77 height 170
drag, startPoint x: 330, startPoint y: 83, endPoint x: 334, endPoint y: 36, distance: 46.6
click at [334, 36] on div at bounding box center [317, 60] width 77 height 170
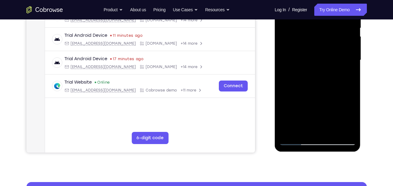
drag, startPoint x: 337, startPoint y: 78, endPoint x: 337, endPoint y: 28, distance: 50.1
click at [337, 28] on div at bounding box center [317, 60] width 77 height 170
drag, startPoint x: 332, startPoint y: 99, endPoint x: 329, endPoint y: 50, distance: 49.0
click at [329, 50] on div at bounding box center [317, 60] width 77 height 170
drag, startPoint x: 341, startPoint y: 93, endPoint x: 340, endPoint y: 39, distance: 54.4
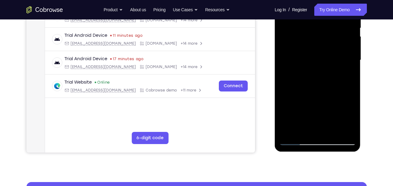
click at [340, 39] on div at bounding box center [317, 60] width 77 height 170
drag, startPoint x: 335, startPoint y: 59, endPoint x: 333, endPoint y: 20, distance: 38.9
click at [333, 20] on div at bounding box center [317, 60] width 77 height 170
drag, startPoint x: 330, startPoint y: 56, endPoint x: 324, endPoint y: -7, distance: 63.2
click at [324, 0] on div at bounding box center [317, 60] width 77 height 170
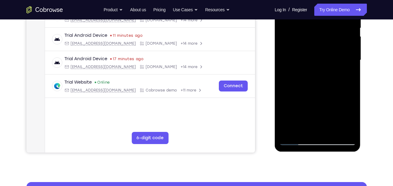
drag, startPoint x: 329, startPoint y: 46, endPoint x: 330, endPoint y: -25, distance: 71.4
drag, startPoint x: 56, startPoint y: 5, endPoint x: 272, endPoint y: 60, distance: 222.9
click at [272, 60] on div at bounding box center [317, 59] width 97 height 187
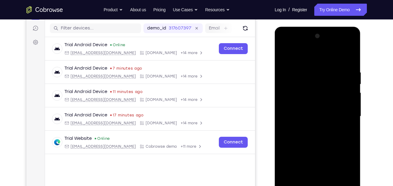
scroll to position [74, 0]
drag, startPoint x: 312, startPoint y: 130, endPoint x: 321, endPoint y: 119, distance: 14.0
click at [321, 119] on div at bounding box center [317, 116] width 77 height 170
drag, startPoint x: 334, startPoint y: 78, endPoint x: 348, endPoint y: 141, distance: 64.6
click at [348, 141] on div at bounding box center [317, 116] width 77 height 170
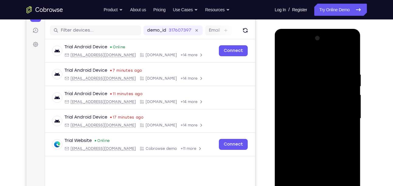
scroll to position [72, 0]
click at [334, 71] on div at bounding box center [317, 118] width 77 height 170
drag, startPoint x: 334, startPoint y: 73, endPoint x: 341, endPoint y: 165, distance: 91.7
click at [341, 165] on div at bounding box center [317, 118] width 77 height 170
drag, startPoint x: 320, startPoint y: 72, endPoint x: 326, endPoint y: 165, distance: 92.6
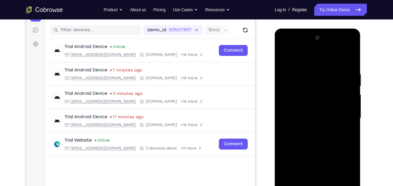
click at [326, 165] on div at bounding box center [317, 118] width 77 height 170
drag, startPoint x: 320, startPoint y: 87, endPoint x: 327, endPoint y: 165, distance: 77.7
click at [327, 165] on div at bounding box center [317, 118] width 77 height 170
drag, startPoint x: 329, startPoint y: 100, endPoint x: 335, endPoint y: 165, distance: 64.9
click at [335, 165] on div at bounding box center [317, 118] width 77 height 170
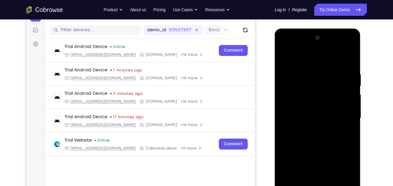
click at [330, 92] on div at bounding box center [317, 118] width 77 height 170
drag, startPoint x: 330, startPoint y: 92, endPoint x: 340, endPoint y: 165, distance: 73.5
click at [340, 165] on div at bounding box center [317, 118] width 77 height 170
click at [353, 58] on div at bounding box center [317, 118] width 77 height 170
drag, startPoint x: 335, startPoint y: 90, endPoint x: 346, endPoint y: 165, distance: 74.9
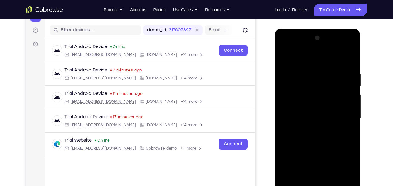
click at [346, 165] on div at bounding box center [317, 118] width 77 height 170
click at [336, 91] on div at bounding box center [317, 118] width 77 height 170
drag, startPoint x: 336, startPoint y: 91, endPoint x: 348, endPoint y: 165, distance: 74.5
click at [348, 165] on div at bounding box center [317, 118] width 77 height 170
click at [352, 54] on div at bounding box center [317, 118] width 77 height 170
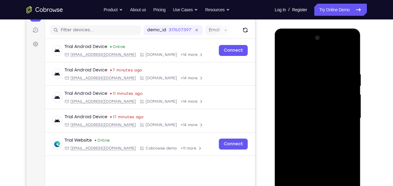
drag, startPoint x: 339, startPoint y: 87, endPoint x: 353, endPoint y: 165, distance: 79.0
click at [353, 165] on div at bounding box center [317, 118] width 77 height 170
drag, startPoint x: 334, startPoint y: 88, endPoint x: 345, endPoint y: 165, distance: 77.0
click at [345, 165] on div at bounding box center [317, 118] width 77 height 170
drag, startPoint x: 331, startPoint y: 80, endPoint x: 336, endPoint y: 165, distance: 84.9
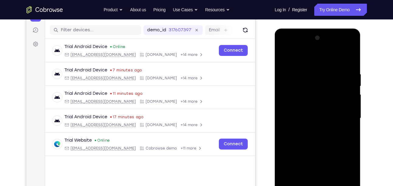
click at [336, 165] on div at bounding box center [317, 118] width 77 height 170
drag, startPoint x: 305, startPoint y: 64, endPoint x: 317, endPoint y: 138, distance: 75.3
click at [317, 138] on div at bounding box center [317, 118] width 77 height 170
click at [295, 58] on div at bounding box center [317, 118] width 77 height 170
click at [291, 56] on div at bounding box center [317, 118] width 77 height 170
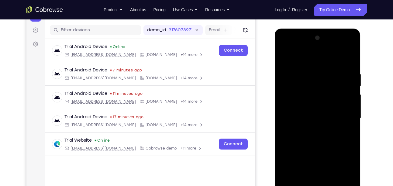
click at [285, 49] on div at bounding box center [317, 118] width 77 height 170
click at [343, 117] on div at bounding box center [317, 118] width 77 height 170
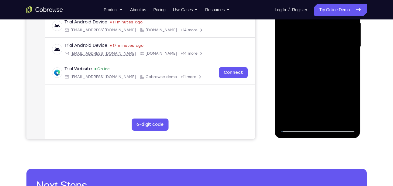
scroll to position [144, 0]
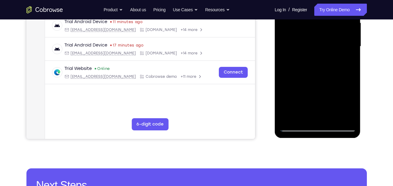
click at [326, 118] on div at bounding box center [317, 46] width 77 height 170
click at [319, 38] on div at bounding box center [317, 46] width 77 height 170
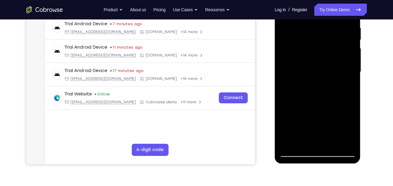
scroll to position [118, 0]
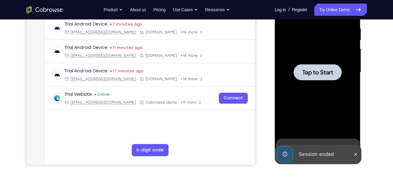
click at [313, 69] on span "Tap to Start" at bounding box center [317, 72] width 31 height 6
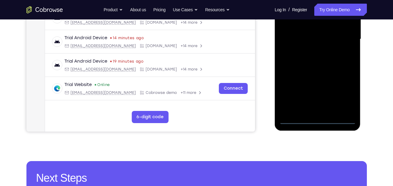
scroll to position [151, 0]
click at [320, 114] on div at bounding box center [317, 39] width 77 height 170
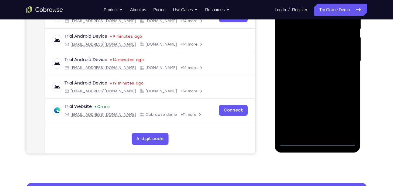
scroll to position [130, 0]
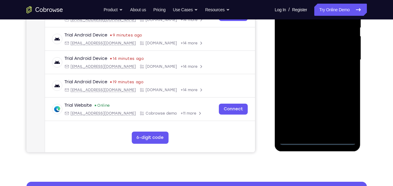
click at [316, 140] on div at bounding box center [317, 60] width 77 height 170
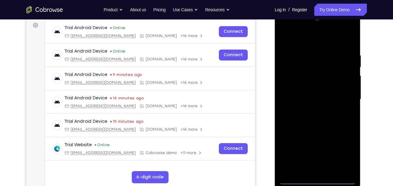
scroll to position [90, 0]
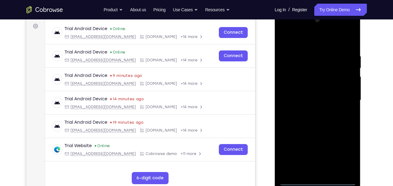
click at [342, 147] on div at bounding box center [317, 100] width 77 height 170
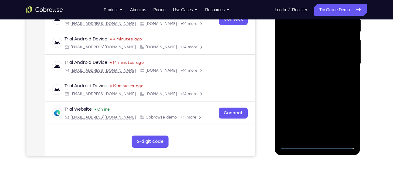
click at [344, 116] on div at bounding box center [317, 64] width 77 height 170
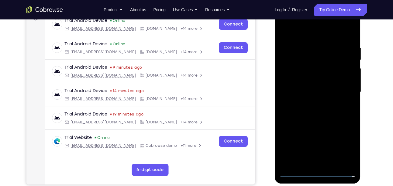
scroll to position [98, 0]
click at [320, 31] on div at bounding box center [317, 92] width 77 height 170
click at [340, 93] on div at bounding box center [317, 92] width 77 height 170
click at [322, 103] on div at bounding box center [317, 92] width 77 height 170
click at [309, 59] on div at bounding box center [317, 92] width 77 height 170
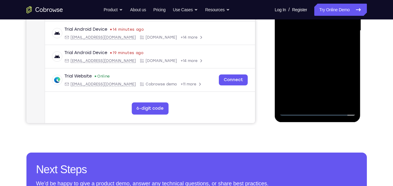
scroll to position [159, 0]
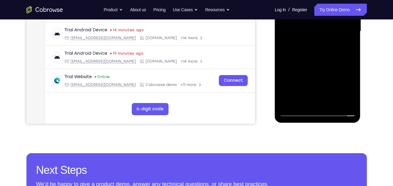
click at [296, 109] on div at bounding box center [317, 31] width 77 height 170
click at [296, 111] on div at bounding box center [317, 31] width 77 height 170
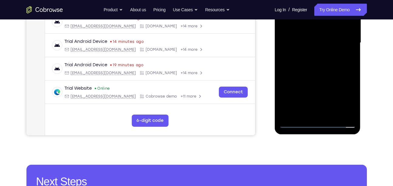
click at [311, 52] on div at bounding box center [317, 43] width 77 height 170
click at [317, 36] on div at bounding box center [317, 43] width 77 height 170
click at [313, 34] on div at bounding box center [317, 43] width 77 height 170
click at [312, 44] on div at bounding box center [317, 43] width 77 height 170
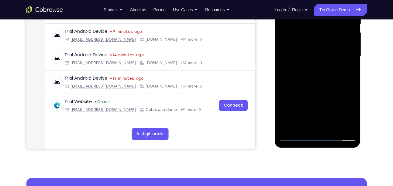
scroll to position [134, 0]
click at [331, 75] on div at bounding box center [317, 56] width 77 height 170
click at [340, 76] on div at bounding box center [317, 56] width 77 height 170
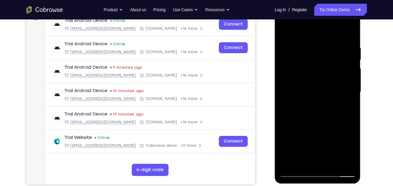
scroll to position [98, 0]
click at [349, 38] on div at bounding box center [317, 92] width 77 height 170
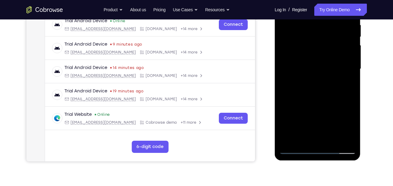
scroll to position [122, 0]
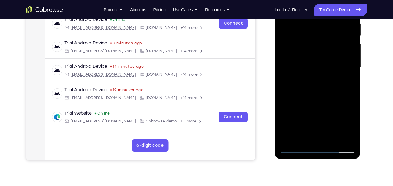
click at [353, 94] on div at bounding box center [317, 68] width 77 height 170
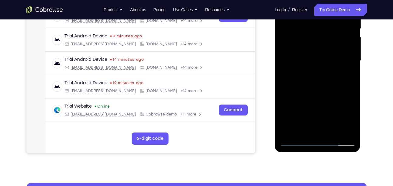
scroll to position [130, 0]
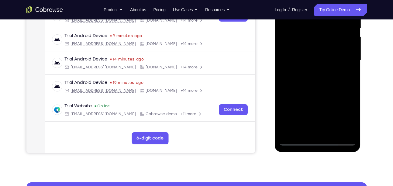
click at [351, 83] on div at bounding box center [317, 60] width 77 height 170
click at [353, 125] on div at bounding box center [317, 60] width 77 height 170
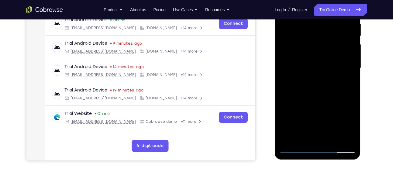
scroll to position [121, 0]
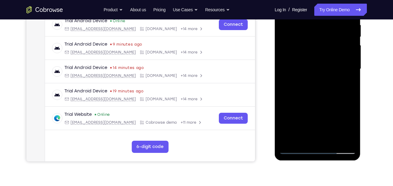
drag, startPoint x: 333, startPoint y: 73, endPoint x: 336, endPoint y: 48, distance: 25.1
click at [336, 48] on div at bounding box center [317, 69] width 77 height 170
drag, startPoint x: 336, startPoint y: 80, endPoint x: 340, endPoint y: 31, distance: 49.1
click at [340, 31] on div at bounding box center [317, 69] width 77 height 170
drag, startPoint x: 328, startPoint y: 101, endPoint x: 331, endPoint y: 73, distance: 28.2
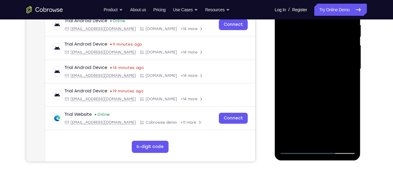
drag, startPoint x: 331, startPoint y: 73, endPoint x: 347, endPoint y: 80, distance: 17.7
click at [347, 80] on div at bounding box center [317, 69] width 77 height 170
drag, startPoint x: 347, startPoint y: 80, endPoint x: 345, endPoint y: 48, distance: 32.3
click at [345, 48] on div at bounding box center [317, 69] width 77 height 170
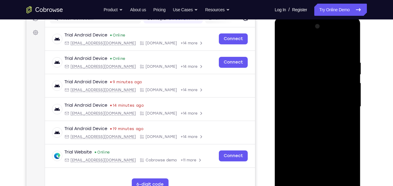
scroll to position [84, 0]
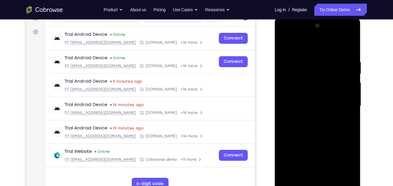
click at [352, 41] on div at bounding box center [317, 106] width 77 height 170
click at [352, 44] on div at bounding box center [317, 106] width 77 height 170
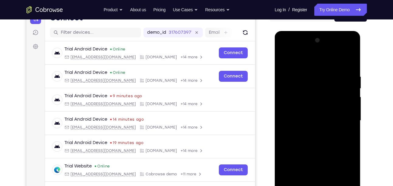
scroll to position [68, 0]
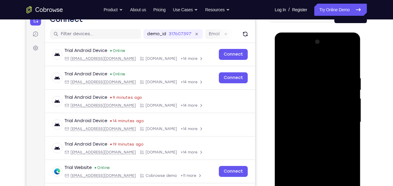
drag, startPoint x: 325, startPoint y: 79, endPoint x: 329, endPoint y: 112, distance: 33.4
click at [329, 112] on div at bounding box center [317, 122] width 77 height 170
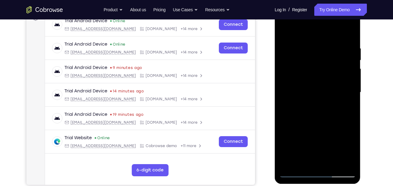
scroll to position [99, 0]
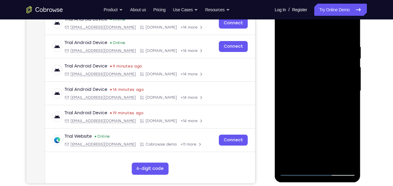
drag, startPoint x: 332, startPoint y: 70, endPoint x: 338, endPoint y: 165, distance: 94.7
drag, startPoint x: 64, startPoint y: 163, endPoint x: 272, endPoint y: 108, distance: 215.7
click at [272, 108] on div at bounding box center [317, 90] width 97 height 187
click at [285, 32] on div at bounding box center [317, 91] width 77 height 170
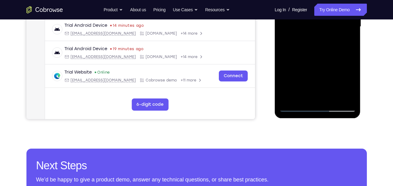
scroll to position [164, 0]
click at [304, 97] on div at bounding box center [317, 26] width 77 height 170
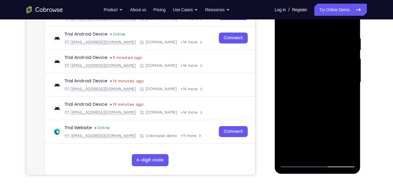
scroll to position [103, 0]
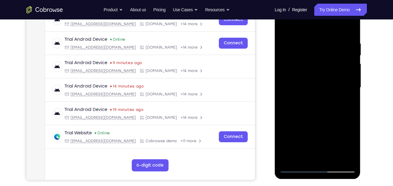
click at [324, 28] on div at bounding box center [317, 87] width 77 height 170
click at [322, 34] on div at bounding box center [317, 87] width 77 height 170
click at [314, 45] on div at bounding box center [317, 87] width 77 height 170
click at [284, 27] on div at bounding box center [317, 87] width 77 height 170
click at [341, 26] on div at bounding box center [317, 87] width 77 height 170
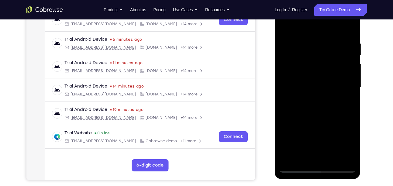
click at [349, 40] on div at bounding box center [317, 87] width 77 height 170
click at [317, 28] on div at bounding box center [317, 87] width 77 height 170
click at [304, 32] on div at bounding box center [317, 87] width 77 height 170
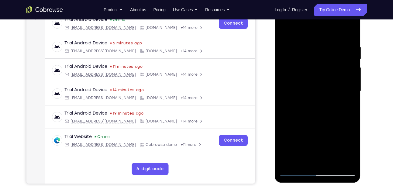
scroll to position [98, 0]
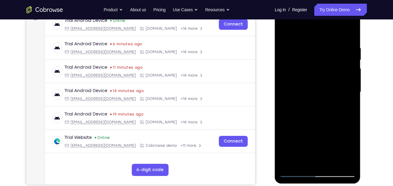
click at [283, 31] on div at bounding box center [317, 92] width 77 height 170
click at [339, 31] on div at bounding box center [317, 92] width 77 height 170
click at [349, 46] on div at bounding box center [317, 92] width 77 height 170
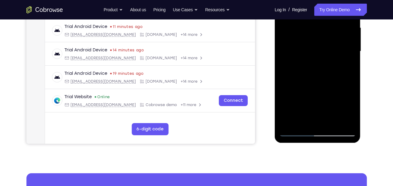
scroll to position [139, 0]
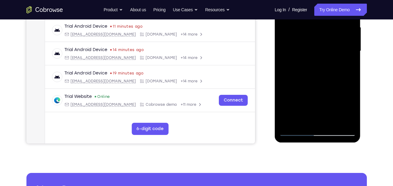
click at [292, 132] on div at bounding box center [317, 51] width 77 height 170
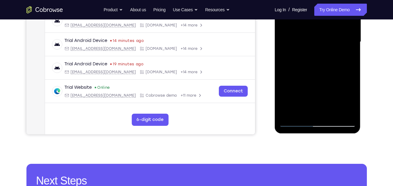
scroll to position [148, 0]
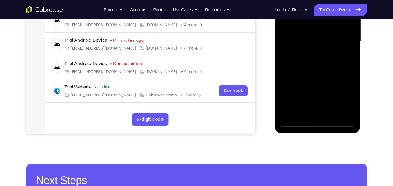
click at [300, 121] on div at bounding box center [317, 42] width 77 height 170
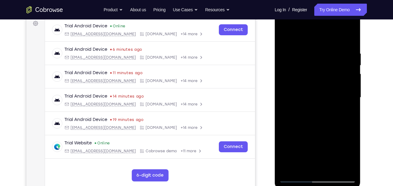
scroll to position [92, 0]
click at [351, 34] on div at bounding box center [317, 98] width 77 height 170
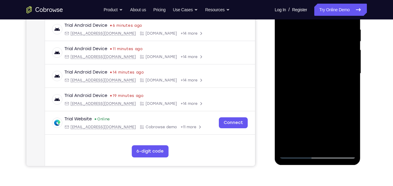
scroll to position [117, 0]
click at [287, 37] on div at bounding box center [317, 73] width 77 height 170
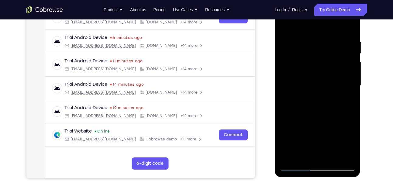
scroll to position [104, 0]
click at [284, 26] on div at bounding box center [317, 86] width 77 height 170
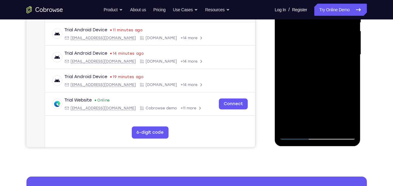
scroll to position [136, 0]
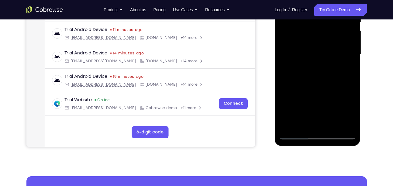
click at [342, 126] on div at bounding box center [317, 54] width 77 height 170
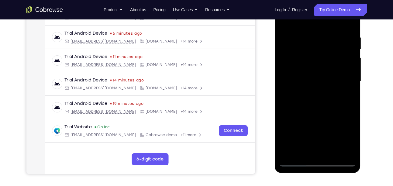
scroll to position [109, 0]
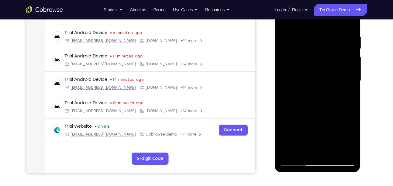
click at [348, 43] on div at bounding box center [317, 81] width 77 height 170
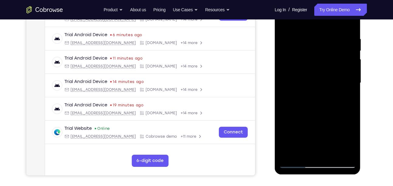
scroll to position [107, 0]
click at [285, 22] on div at bounding box center [317, 83] width 77 height 170
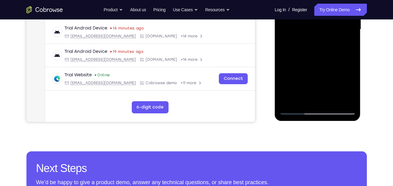
scroll to position [162, 0]
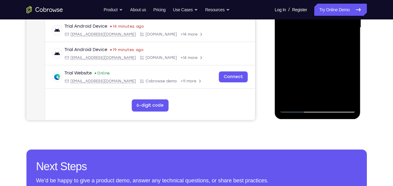
click at [292, 101] on div at bounding box center [317, 28] width 77 height 170
click at [289, 98] on div at bounding box center [317, 28] width 77 height 170
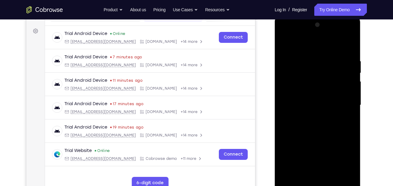
scroll to position [162, 0]
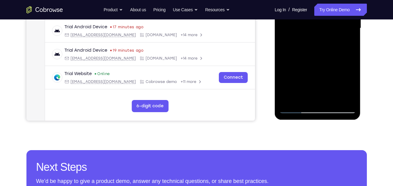
click at [334, 101] on div at bounding box center [317, 28] width 77 height 170
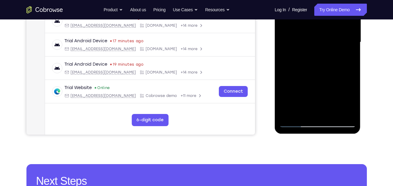
scroll to position [147, 0]
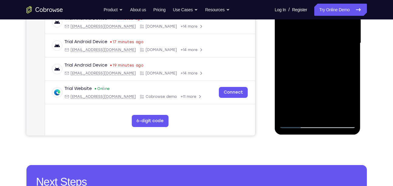
click at [340, 76] on div at bounding box center [317, 43] width 77 height 170
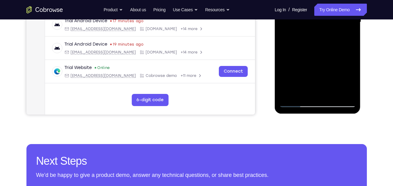
scroll to position [168, 0]
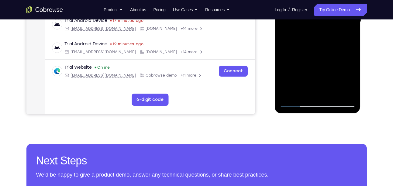
drag, startPoint x: 338, startPoint y: 57, endPoint x: 340, endPoint y: -23, distance: 80.2
click at [340, 0] on div at bounding box center [317, 22] width 77 height 170
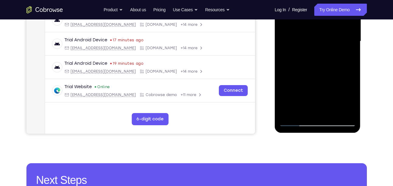
scroll to position [148, 0]
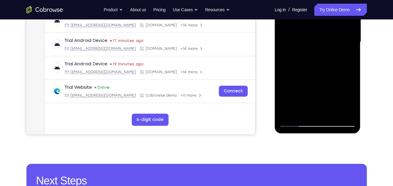
click at [336, 68] on div at bounding box center [317, 42] width 77 height 170
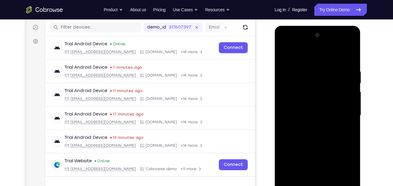
scroll to position [70, 0]
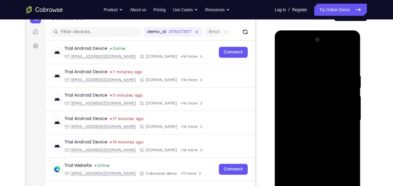
click at [308, 57] on div at bounding box center [317, 120] width 77 height 170
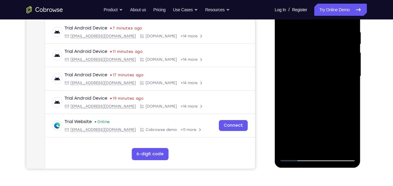
scroll to position [92, 0]
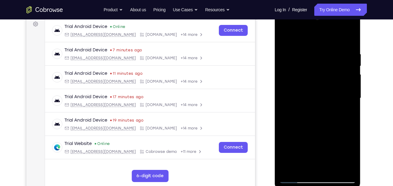
click at [285, 29] on div at bounding box center [317, 98] width 77 height 170
click at [298, 73] on div at bounding box center [317, 98] width 77 height 170
click at [294, 77] on div at bounding box center [317, 98] width 77 height 170
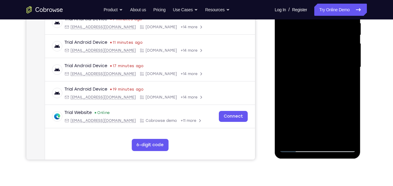
click at [350, 94] on div at bounding box center [317, 67] width 77 height 170
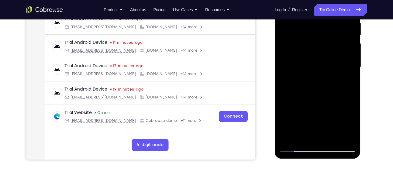
click at [350, 94] on div at bounding box center [317, 67] width 77 height 170
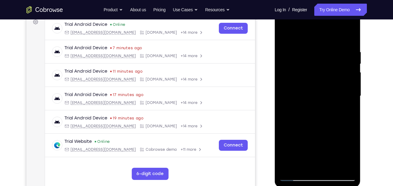
scroll to position [98, 0]
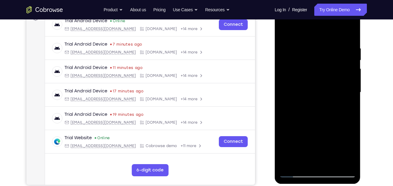
click at [349, 32] on div at bounding box center [317, 92] width 77 height 170
click at [306, 49] on div at bounding box center [317, 92] width 77 height 170
click at [307, 47] on div at bounding box center [317, 92] width 77 height 170
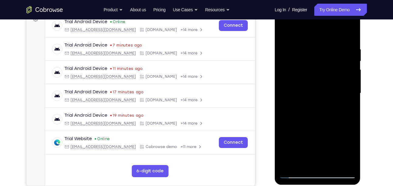
scroll to position [97, 0]
click at [285, 33] on div at bounding box center [317, 94] width 77 height 170
click at [292, 57] on div at bounding box center [317, 94] width 77 height 170
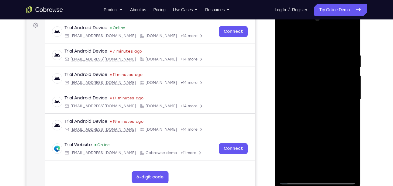
scroll to position [90, 0]
click at [284, 40] on div at bounding box center [317, 100] width 77 height 170
click at [307, 60] on div at bounding box center [317, 100] width 77 height 170
click at [297, 61] on div at bounding box center [317, 100] width 77 height 170
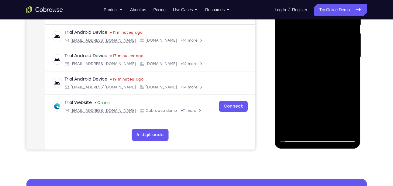
scroll to position [133, 0]
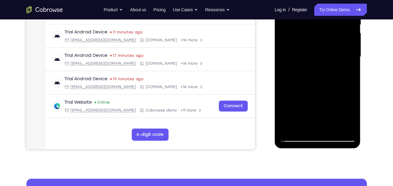
drag, startPoint x: 311, startPoint y: 96, endPoint x: 326, endPoint y: 21, distance: 76.4
click at [326, 21] on div at bounding box center [317, 57] width 77 height 170
drag, startPoint x: 324, startPoint y: 75, endPoint x: 314, endPoint y: 161, distance: 86.5
click at [314, 149] on html "Online web based iOS Simulators and Android Emulators. Run iPhone, iPad, Mobile…" at bounding box center [318, 58] width 87 height 182
drag, startPoint x: 308, startPoint y: 39, endPoint x: 300, endPoint y: 131, distance: 92.3
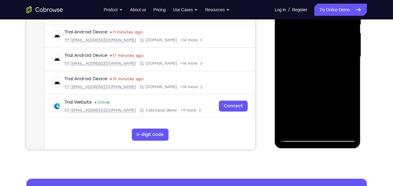
click at [300, 131] on div at bounding box center [317, 57] width 77 height 170
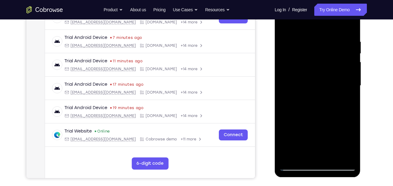
scroll to position [103, 0]
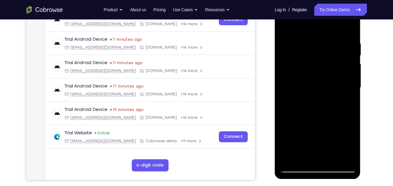
click at [282, 26] on div at bounding box center [317, 87] width 77 height 170
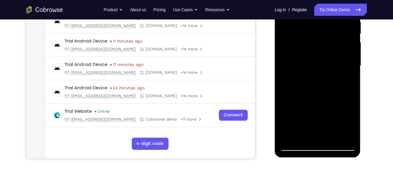
click at [351, 87] on div at bounding box center [317, 66] width 77 height 170
drag, startPoint x: 342, startPoint y: 90, endPoint x: 345, endPoint y: 52, distance: 38.4
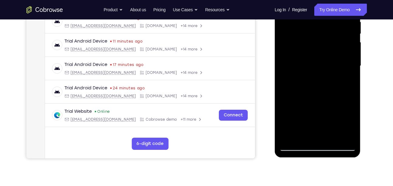
click at [345, 52] on div at bounding box center [317, 66] width 77 height 170
drag, startPoint x: 332, startPoint y: 77, endPoint x: 337, endPoint y: 37, distance: 40.6
click at [337, 37] on div at bounding box center [317, 66] width 77 height 170
drag, startPoint x: 327, startPoint y: 87, endPoint x: 336, endPoint y: 24, distance: 63.1
click at [336, 24] on div at bounding box center [317, 66] width 77 height 170
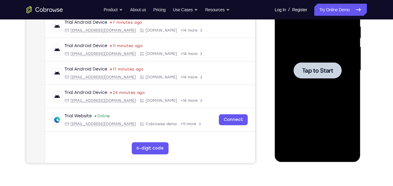
scroll to position [123, 0]
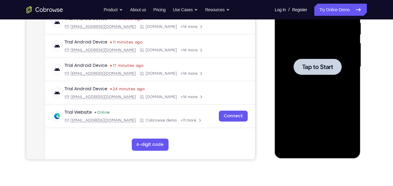
click at [313, 70] on span "Tap to Start" at bounding box center [317, 67] width 31 height 6
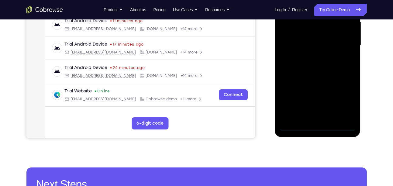
scroll to position [157, 0]
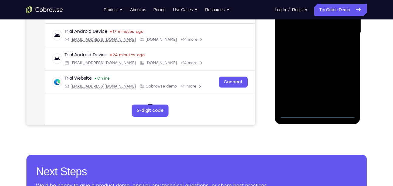
click at [318, 114] on div at bounding box center [317, 33] width 77 height 170
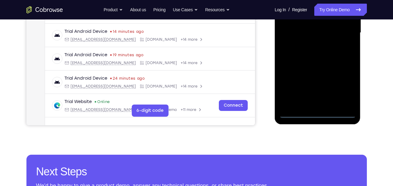
click at [342, 93] on div at bounding box center [317, 33] width 77 height 170
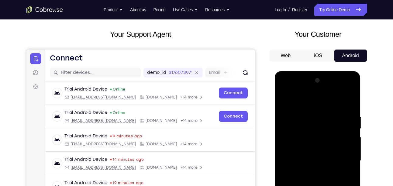
scroll to position [52, 0]
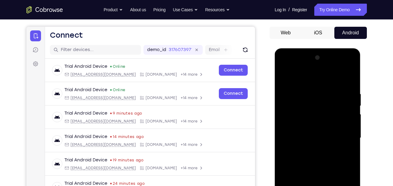
click at [299, 78] on div at bounding box center [317, 138] width 77 height 170
click at [342, 136] on div at bounding box center [317, 138] width 77 height 170
click at [314, 148] on div at bounding box center [317, 138] width 77 height 170
click at [319, 131] on div at bounding box center [317, 138] width 77 height 170
click at [312, 126] on div at bounding box center [317, 138] width 77 height 170
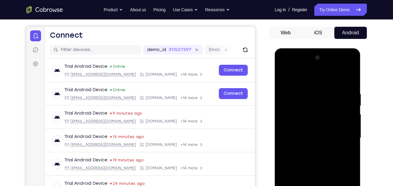
click at [312, 126] on div at bounding box center [317, 138] width 77 height 170
click at [301, 134] on div at bounding box center [317, 138] width 77 height 170
click at [319, 138] on div at bounding box center [317, 138] width 77 height 170
drag, startPoint x: 321, startPoint y: 158, endPoint x: 318, endPoint y: 161, distance: 4.9
click at [318, 161] on div at bounding box center [317, 138] width 77 height 170
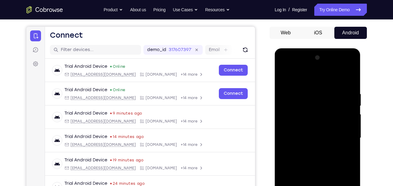
click at [318, 158] on div at bounding box center [317, 138] width 77 height 170
click at [346, 85] on div at bounding box center [317, 138] width 77 height 170
click at [350, 83] on div at bounding box center [317, 138] width 77 height 170
click at [350, 77] on div at bounding box center [317, 138] width 77 height 170
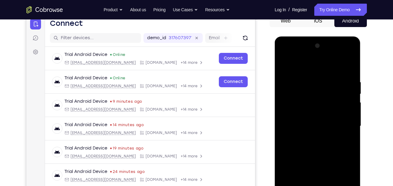
scroll to position [64, 0]
drag, startPoint x: 294, startPoint y: 91, endPoint x: 285, endPoint y: 93, distance: 9.2
click at [285, 93] on div at bounding box center [317, 126] width 77 height 170
drag, startPoint x: 284, startPoint y: 63, endPoint x: 282, endPoint y: 73, distance: 9.7
click at [282, 73] on div at bounding box center [317, 126] width 77 height 170
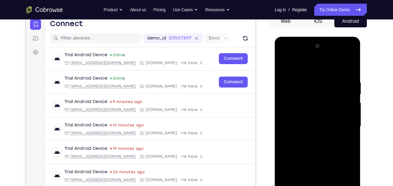
click at [293, 89] on div at bounding box center [317, 126] width 77 height 170
click at [285, 62] on div at bounding box center [317, 126] width 77 height 170
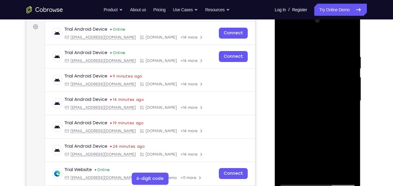
drag, startPoint x: 328, startPoint y: 94, endPoint x: 329, endPoint y: 67, distance: 26.4
drag, startPoint x: 329, startPoint y: 67, endPoint x: 340, endPoint y: 106, distance: 40.8
click at [340, 106] on div at bounding box center [317, 101] width 77 height 170
drag, startPoint x: 340, startPoint y: 106, endPoint x: 339, endPoint y: 71, distance: 35.2
drag, startPoint x: 339, startPoint y: 71, endPoint x: 343, endPoint y: 90, distance: 19.1
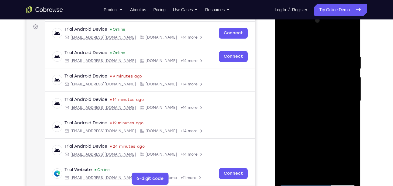
click at [343, 90] on div at bounding box center [317, 101] width 77 height 170
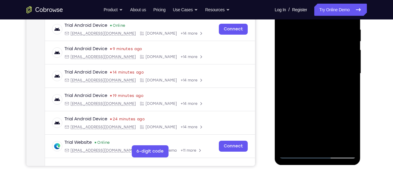
scroll to position [117, 0]
click at [345, 114] on div at bounding box center [317, 73] width 77 height 170
drag, startPoint x: 345, startPoint y: 86, endPoint x: 345, endPoint y: 66, distance: 20.1
click at [345, 66] on div at bounding box center [317, 73] width 77 height 170
click at [351, 112] on div at bounding box center [317, 73] width 77 height 170
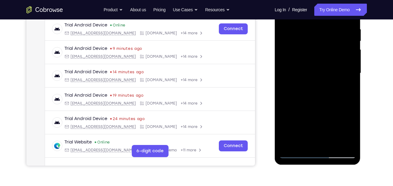
click at [351, 113] on div at bounding box center [317, 73] width 77 height 170
drag, startPoint x: 351, startPoint y: 113, endPoint x: 348, endPoint y: 69, distance: 43.8
drag, startPoint x: 348, startPoint y: 69, endPoint x: 352, endPoint y: 82, distance: 13.6
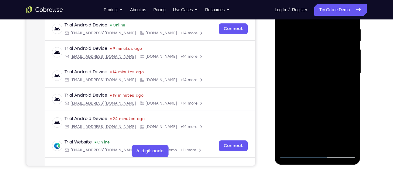
drag, startPoint x: 77, startPoint y: 99, endPoint x: 370, endPoint y: 83, distance: 293.2
click at [370, 83] on div "Your Support Agent Your Customer Web iOS Android Next Steps We’d be happy to gi…" at bounding box center [196, 103] width 389 height 401
drag, startPoint x: 336, startPoint y: 87, endPoint x: 333, endPoint y: 54, distance: 33.5
drag, startPoint x: 333, startPoint y: 54, endPoint x: 293, endPoint y: 81, distance: 49.0
click at [293, 81] on div at bounding box center [317, 73] width 77 height 170
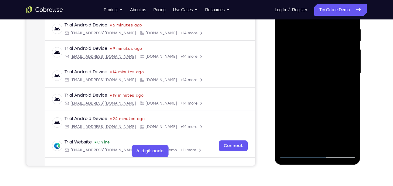
click at [293, 81] on div at bounding box center [317, 73] width 77 height 170
drag, startPoint x: 293, startPoint y: 81, endPoint x: 291, endPoint y: 42, distance: 39.2
click at [291, 42] on div at bounding box center [317, 73] width 77 height 170
drag, startPoint x: 312, startPoint y: 95, endPoint x: 306, endPoint y: 64, distance: 32.1
click at [306, 64] on div at bounding box center [317, 73] width 77 height 170
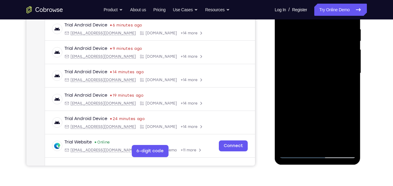
drag, startPoint x: 310, startPoint y: 95, endPoint x: 322, endPoint y: 30, distance: 66.6
drag, startPoint x: 322, startPoint y: 30, endPoint x: 299, endPoint y: 85, distance: 59.5
click at [299, 85] on div at bounding box center [317, 73] width 77 height 170
drag, startPoint x: 299, startPoint y: 85, endPoint x: 317, endPoint y: 5, distance: 81.9
click at [317, 5] on div at bounding box center [317, 73] width 77 height 170
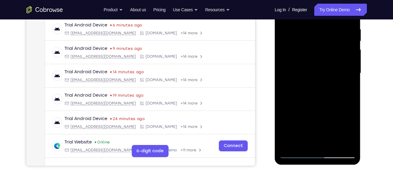
drag, startPoint x: 316, startPoint y: 88, endPoint x: 314, endPoint y: 18, distance: 70.5
click at [314, 18] on div at bounding box center [317, 73] width 77 height 170
drag, startPoint x: 321, startPoint y: 87, endPoint x: 326, endPoint y: 34, distance: 53.4
click at [326, 34] on div at bounding box center [317, 73] width 77 height 170
drag, startPoint x: 323, startPoint y: 103, endPoint x: 332, endPoint y: 26, distance: 77.9
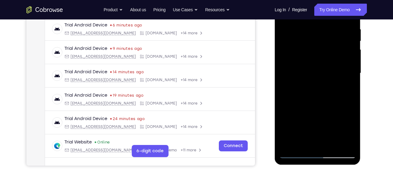
click at [332, 26] on div at bounding box center [317, 73] width 77 height 170
drag, startPoint x: 323, startPoint y: 61, endPoint x: 324, endPoint y: 12, distance: 48.3
click at [324, 12] on div at bounding box center [317, 73] width 77 height 170
drag, startPoint x: 326, startPoint y: 70, endPoint x: 332, endPoint y: 11, distance: 59.8
click at [332, 11] on div at bounding box center [317, 73] width 77 height 170
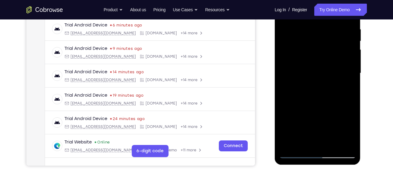
drag, startPoint x: 321, startPoint y: 77, endPoint x: 327, endPoint y: 2, distance: 75.2
click at [327, 2] on div at bounding box center [317, 73] width 77 height 170
drag, startPoint x: 322, startPoint y: 72, endPoint x: 339, endPoint y: -3, distance: 76.8
click at [339, 0] on div at bounding box center [317, 73] width 77 height 170
drag, startPoint x: 326, startPoint y: 79, endPoint x: 339, endPoint y: -3, distance: 83.3
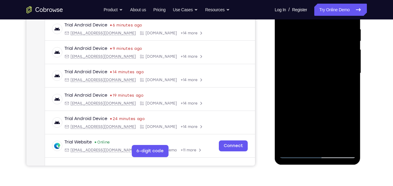
click at [339, 0] on div at bounding box center [317, 73] width 77 height 170
drag, startPoint x: 327, startPoint y: 90, endPoint x: 334, endPoint y: -3, distance: 93.2
click at [334, 0] on div at bounding box center [317, 73] width 77 height 170
drag, startPoint x: 336, startPoint y: 90, endPoint x: 357, endPoint y: -3, distance: 95.3
click at [357, 0] on div at bounding box center [318, 74] width 86 height 181
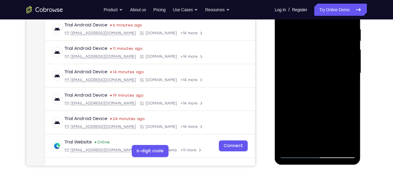
drag, startPoint x: 334, startPoint y: 106, endPoint x: 353, endPoint y: 4, distance: 103.6
click at [353, 4] on div at bounding box center [317, 73] width 77 height 170
drag, startPoint x: 334, startPoint y: 119, endPoint x: 339, endPoint y: 9, distance: 110.0
click at [339, 9] on div at bounding box center [317, 73] width 77 height 170
click at [335, 146] on div at bounding box center [317, 73] width 77 height 170
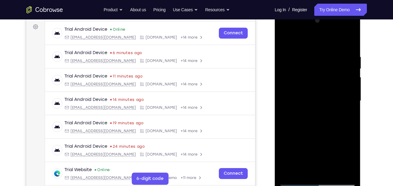
scroll to position [87, 0]
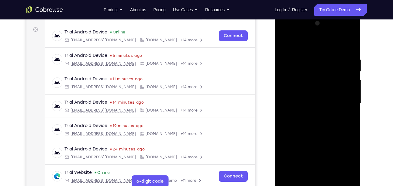
click at [318, 135] on div at bounding box center [317, 104] width 77 height 170
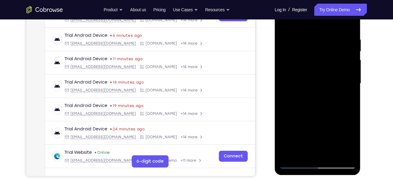
scroll to position [107, 0]
click at [299, 164] on div at bounding box center [317, 83] width 77 height 170
click at [344, 154] on div at bounding box center [317, 83] width 77 height 170
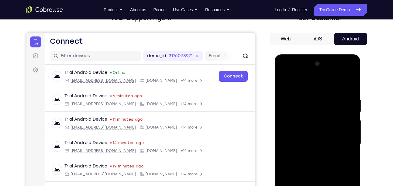
scroll to position [66, 0]
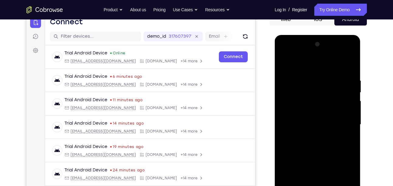
click at [316, 103] on div at bounding box center [317, 124] width 77 height 170
click at [286, 61] on div at bounding box center [317, 124] width 77 height 170
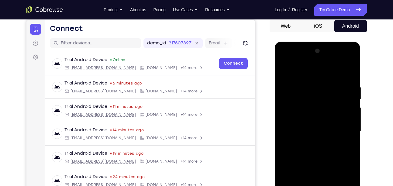
scroll to position [127, 0]
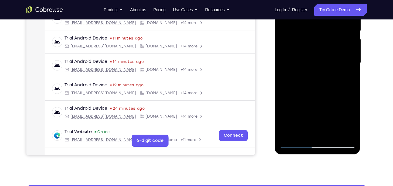
click at [294, 140] on div at bounding box center [317, 63] width 77 height 170
click at [302, 134] on div at bounding box center [317, 63] width 77 height 170
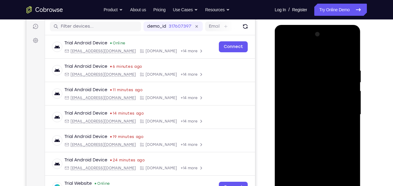
scroll to position [65, 0]
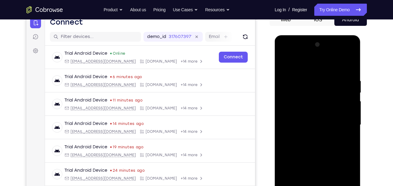
click at [311, 63] on div at bounding box center [317, 125] width 77 height 170
drag, startPoint x: 308, startPoint y: 96, endPoint x: 312, endPoint y: 135, distance: 39.3
drag, startPoint x: 312, startPoint y: 135, endPoint x: 292, endPoint y: 75, distance: 63.8
click at [292, 75] on div at bounding box center [317, 125] width 77 height 170
click at [284, 66] on div at bounding box center [317, 125] width 77 height 170
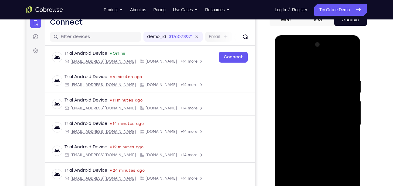
click at [340, 63] on div at bounding box center [317, 125] width 77 height 170
click at [350, 84] on div at bounding box center [317, 125] width 77 height 170
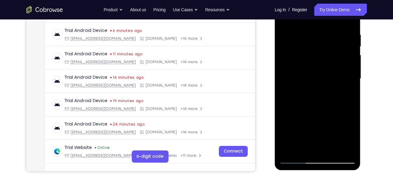
scroll to position [112, 0]
click at [297, 159] on div at bounding box center [317, 78] width 77 height 170
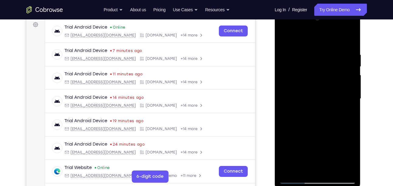
click at [288, 170] on div at bounding box center [317, 99] width 77 height 170
drag, startPoint x: 339, startPoint y: 54, endPoint x: 320, endPoint y: 59, distance: 19.4
drag, startPoint x: 320, startPoint y: 59, endPoint x: 314, endPoint y: 53, distance: 8.4
drag, startPoint x: 314, startPoint y: 53, endPoint x: 277, endPoint y: 50, distance: 37.4
click at [277, 50] on div at bounding box center [318, 99] width 86 height 181
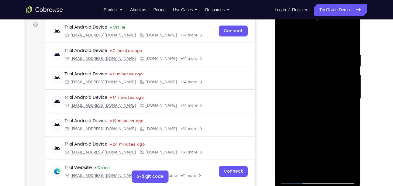
drag, startPoint x: 312, startPoint y: 49, endPoint x: 251, endPoint y: 60, distance: 62.3
click at [275, 60] on html "Online web based iOS Simulators and Android Emulators. Run iPhone, iPad, Mobile…" at bounding box center [318, 100] width 87 height 182
drag, startPoint x: 319, startPoint y: 50, endPoint x: 273, endPoint y: 54, distance: 46.3
click at [275, 54] on html "Online web based iOS Simulators and Android Emulators. Run iPhone, iPad, Mobile…" at bounding box center [318, 100] width 87 height 182
drag, startPoint x: 323, startPoint y: 52, endPoint x: 286, endPoint y: 52, distance: 37.0
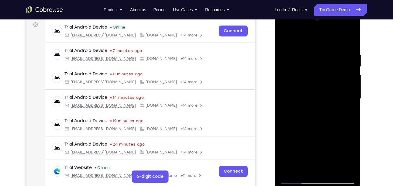
click at [286, 52] on div at bounding box center [317, 99] width 77 height 170
drag, startPoint x: 326, startPoint y: 51, endPoint x: 259, endPoint y: 53, distance: 67.2
click at [275, 53] on html "Online web based iOS Simulators and Android Emulators. Run iPhone, iPad, Mobile…" at bounding box center [318, 100] width 87 height 182
drag, startPoint x: 296, startPoint y: 54, endPoint x: 253, endPoint y: 62, distance: 44.1
click at [275, 62] on html "Online web based iOS Simulators and Android Emulators. Run iPhone, iPad, Mobile…" at bounding box center [318, 100] width 87 height 182
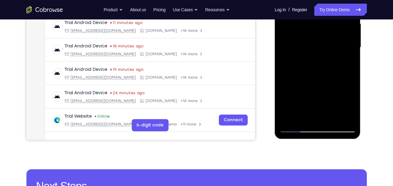
scroll to position [143, 0]
drag, startPoint x: 329, startPoint y: 34, endPoint x: 330, endPoint y: 49, distance: 15.5
click at [330, 49] on div at bounding box center [317, 47] width 77 height 170
drag, startPoint x: 328, startPoint y: 66, endPoint x: 338, endPoint y: 9, distance: 58.6
click at [338, 9] on div at bounding box center [317, 47] width 77 height 170
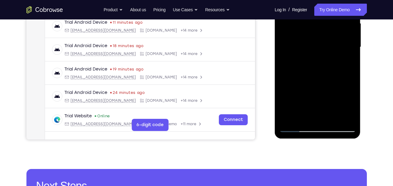
drag, startPoint x: 328, startPoint y: 72, endPoint x: 331, endPoint y: 16, distance: 55.3
click at [331, 16] on div at bounding box center [317, 47] width 77 height 170
drag, startPoint x: 333, startPoint y: 72, endPoint x: 336, endPoint y: 26, distance: 46.3
click at [336, 26] on div at bounding box center [317, 47] width 77 height 170
drag, startPoint x: 336, startPoint y: 83, endPoint x: 339, endPoint y: 36, distance: 47.2
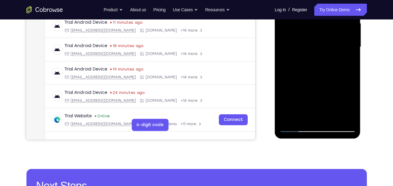
click at [339, 36] on div at bounding box center [317, 47] width 77 height 170
drag, startPoint x: 326, startPoint y: 75, endPoint x: 306, endPoint y: -3, distance: 80.9
click at [306, 0] on div at bounding box center [317, 47] width 77 height 170
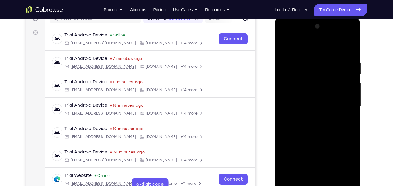
scroll to position [109, 0]
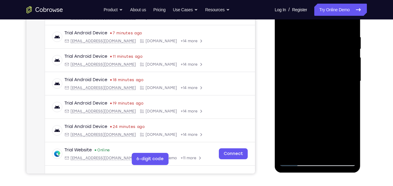
drag, startPoint x: 332, startPoint y: 96, endPoint x: 339, endPoint y: 11, distance: 84.8
click at [339, 11] on div at bounding box center [317, 81] width 77 height 170
drag, startPoint x: 337, startPoint y: 95, endPoint x: 342, endPoint y: 64, distance: 31.6
click at [342, 64] on div at bounding box center [317, 81] width 77 height 170
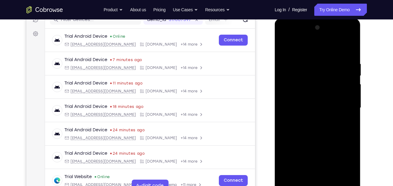
scroll to position [59, 0]
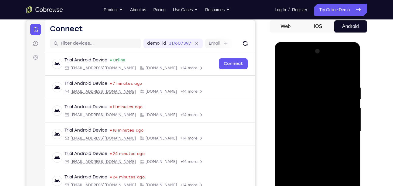
click at [351, 69] on div at bounding box center [317, 131] width 77 height 170
